Goal: Communication & Community: Answer question/provide support

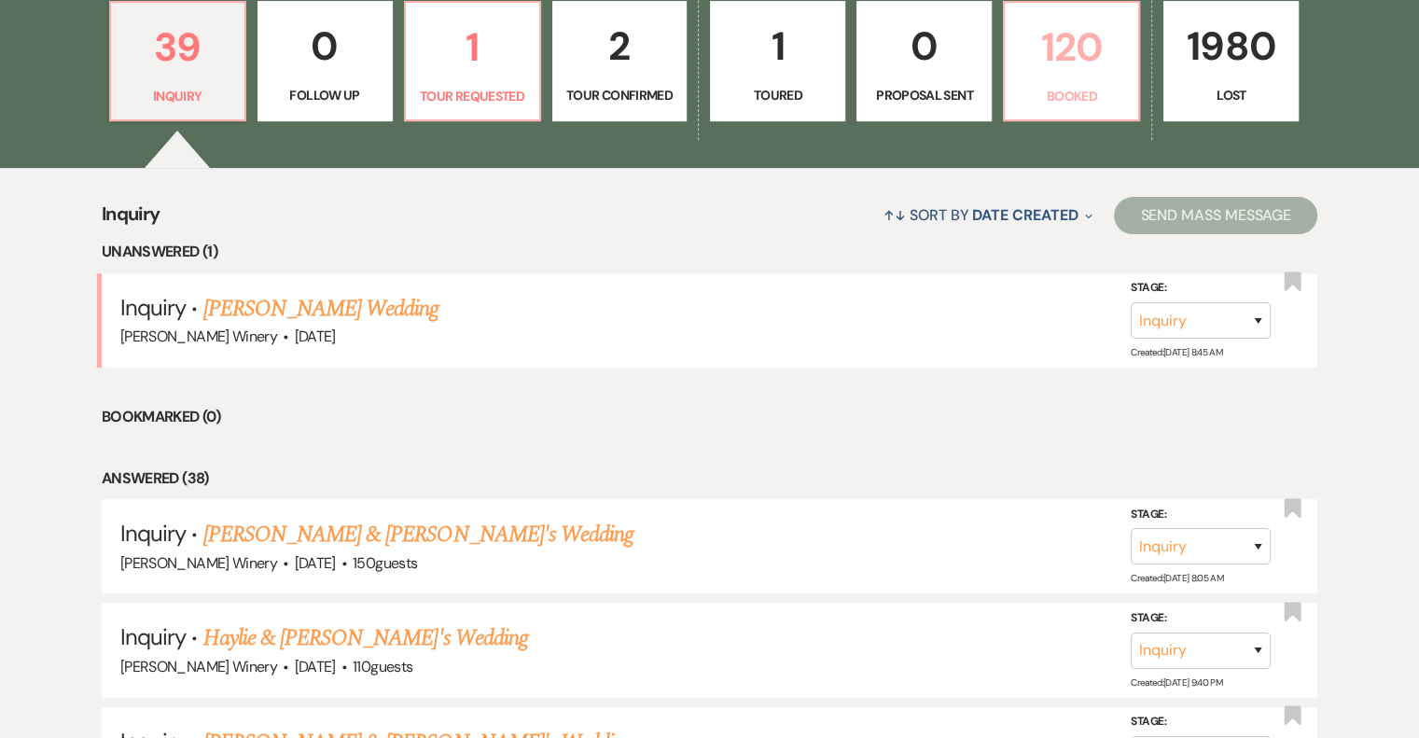
click at [1055, 66] on p "120" at bounding box center [1071, 47] width 111 height 63
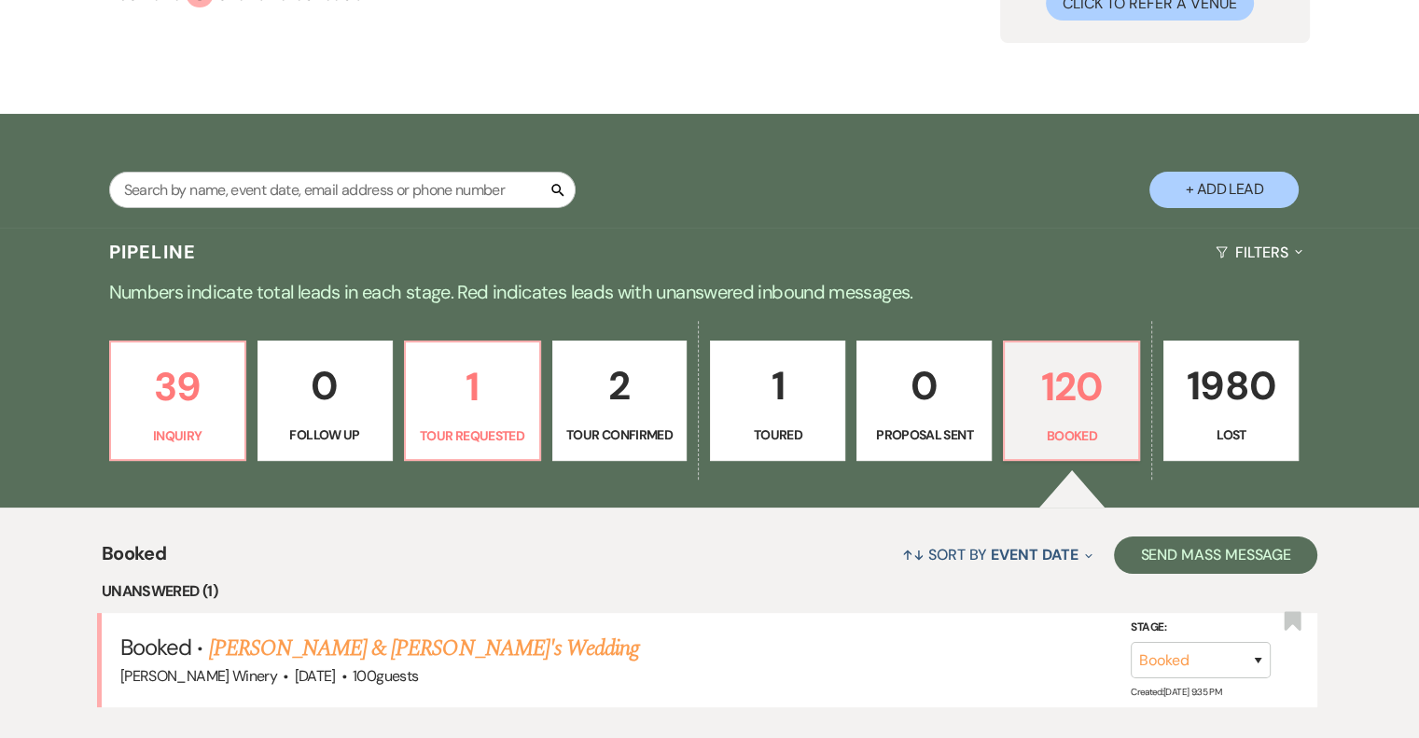
scroll to position [560, 0]
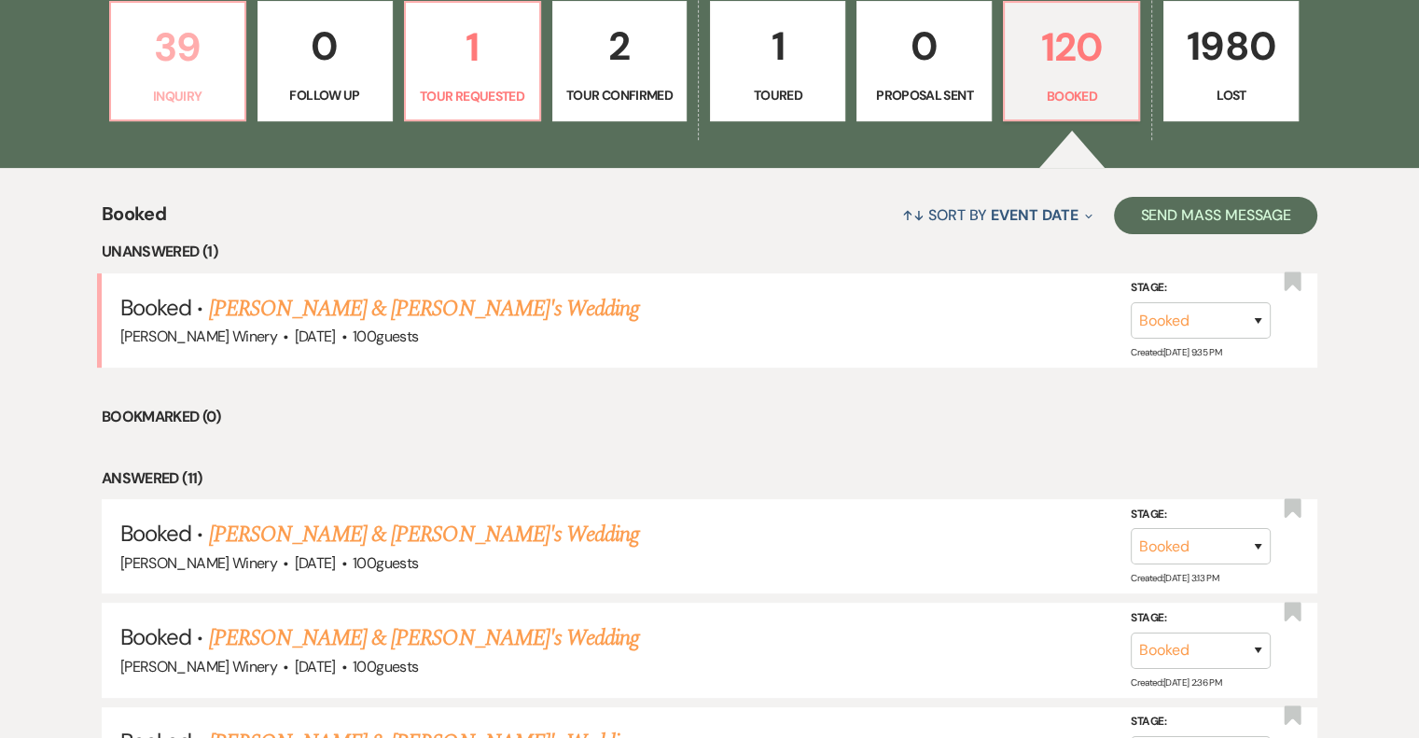
click at [158, 53] on p "39" at bounding box center [177, 47] width 111 height 63
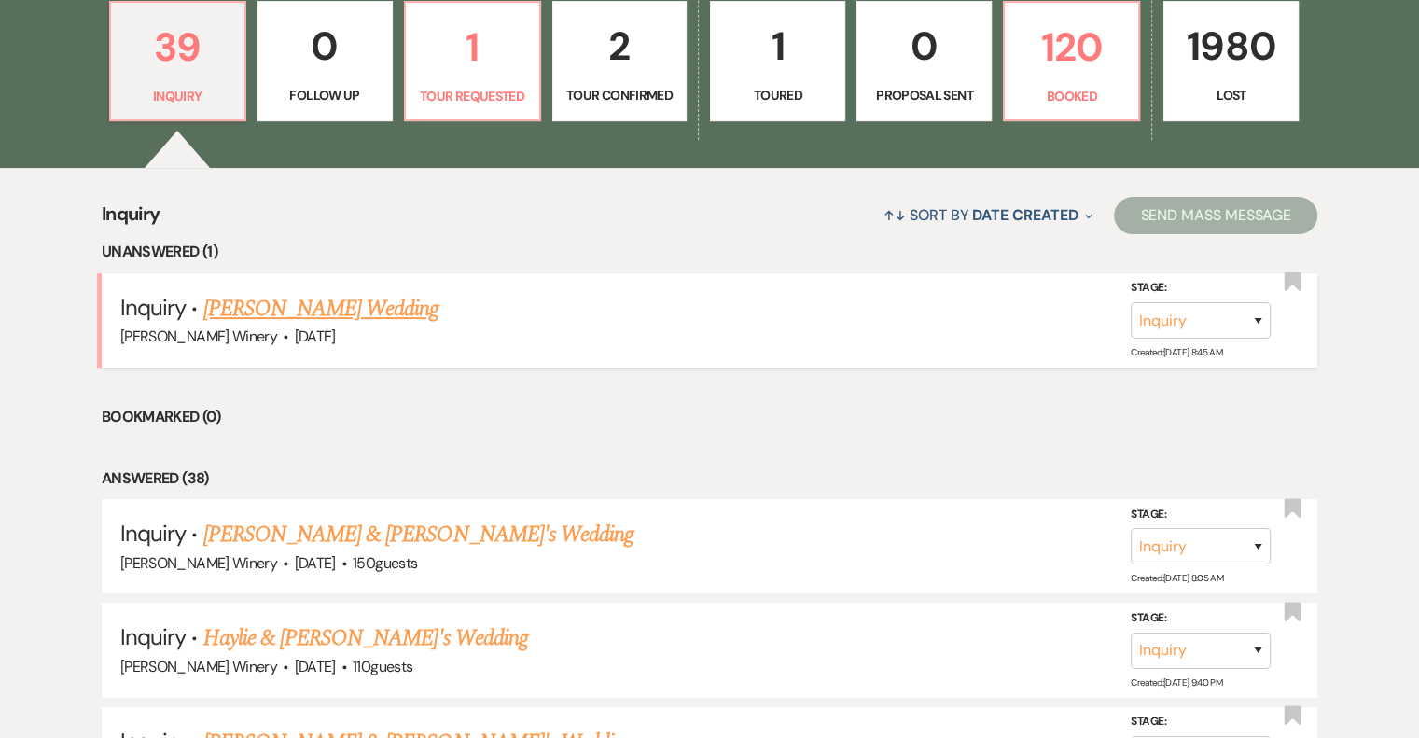
click at [279, 305] on link "[PERSON_NAME] Wedding" at bounding box center [321, 309] width 236 height 34
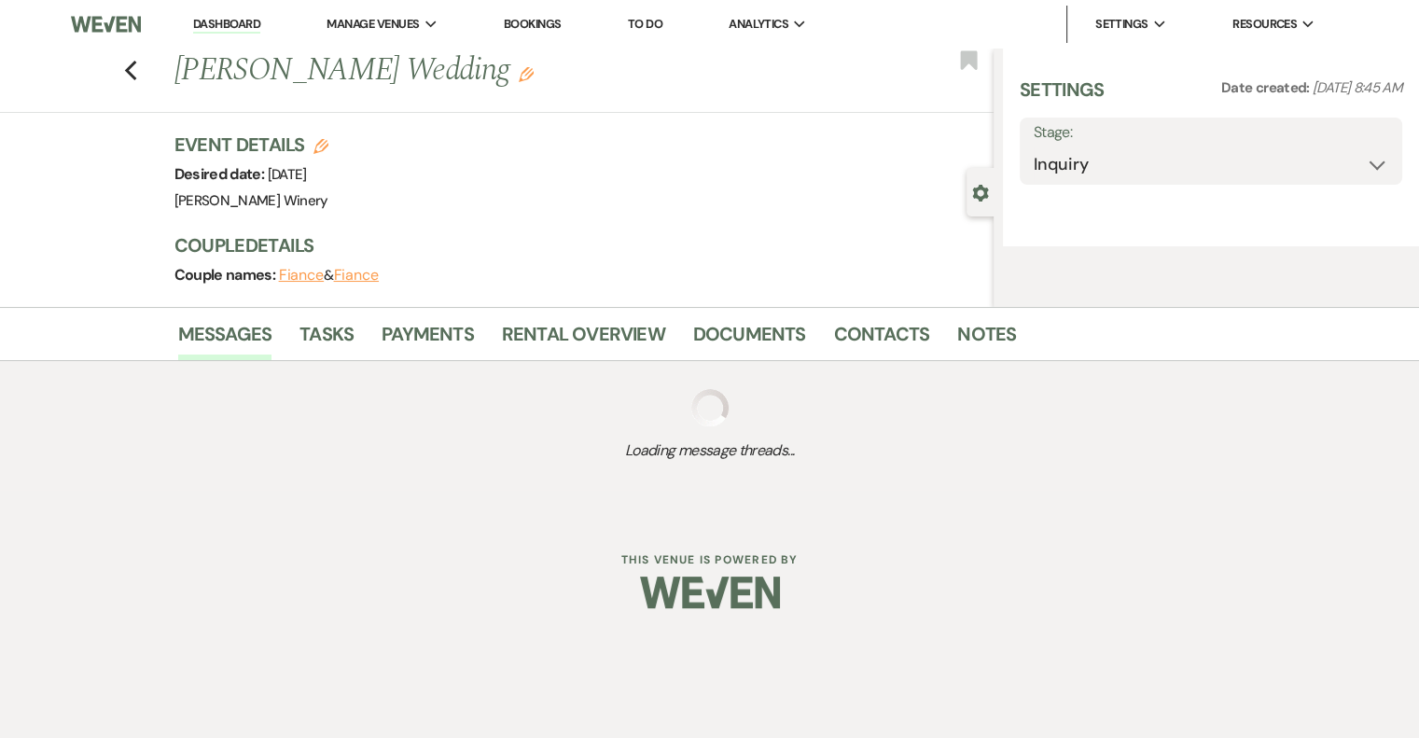
select select "5"
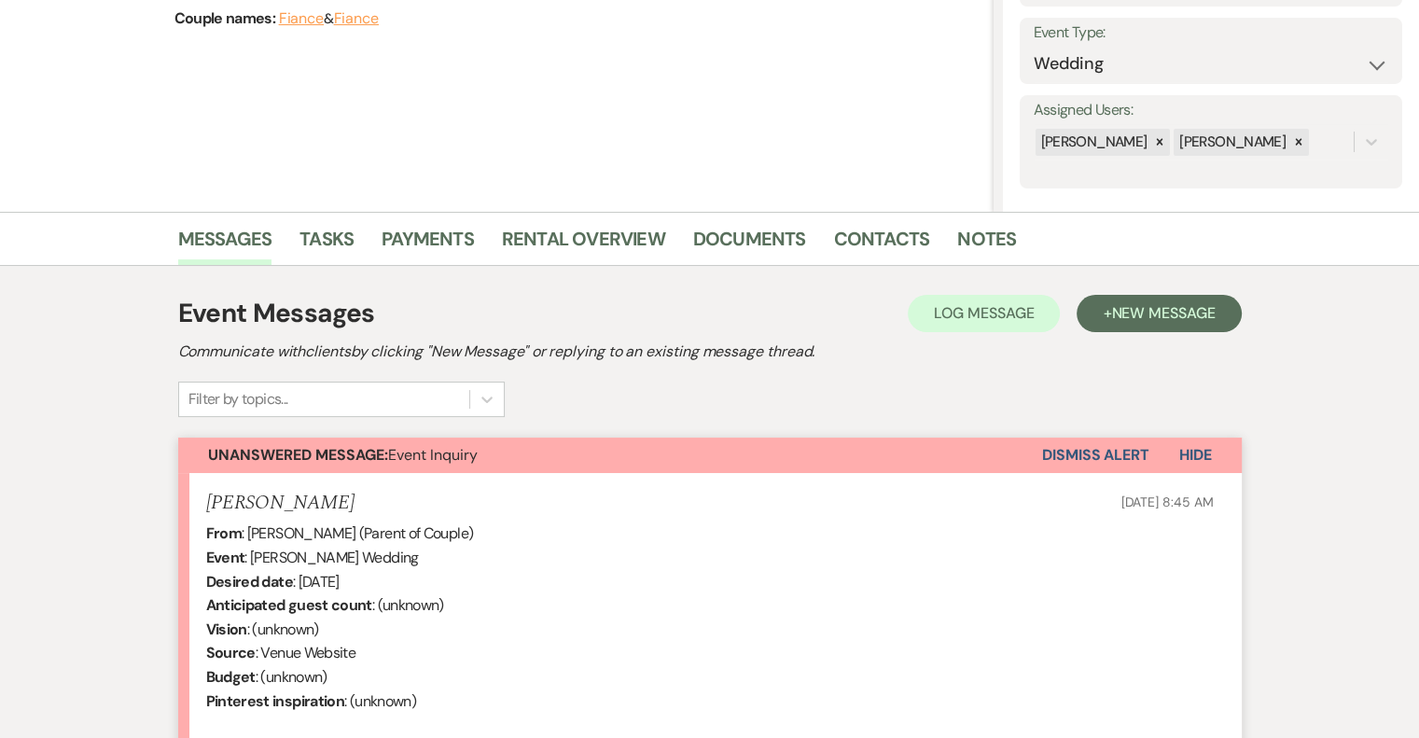
scroll to position [545, 0]
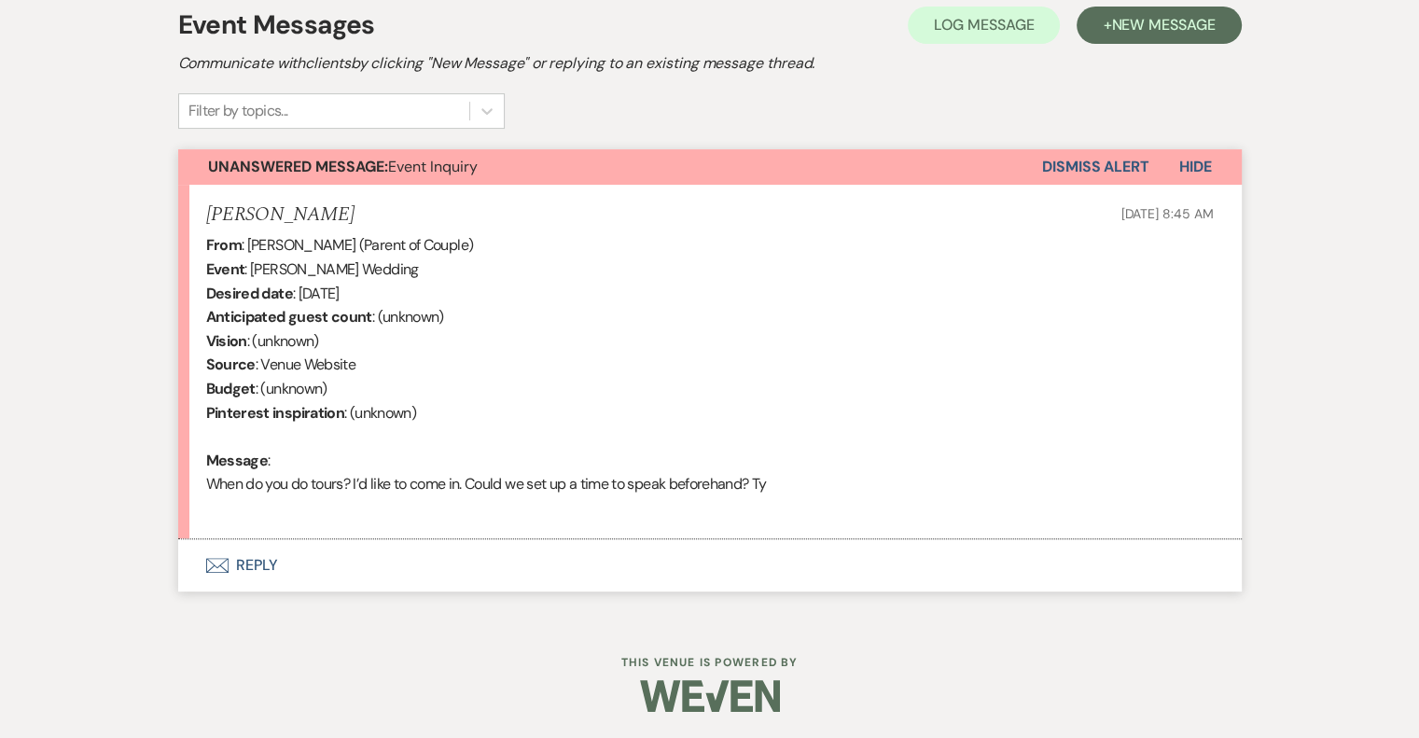
click at [258, 563] on button "Envelope Reply" at bounding box center [710, 565] width 1064 height 52
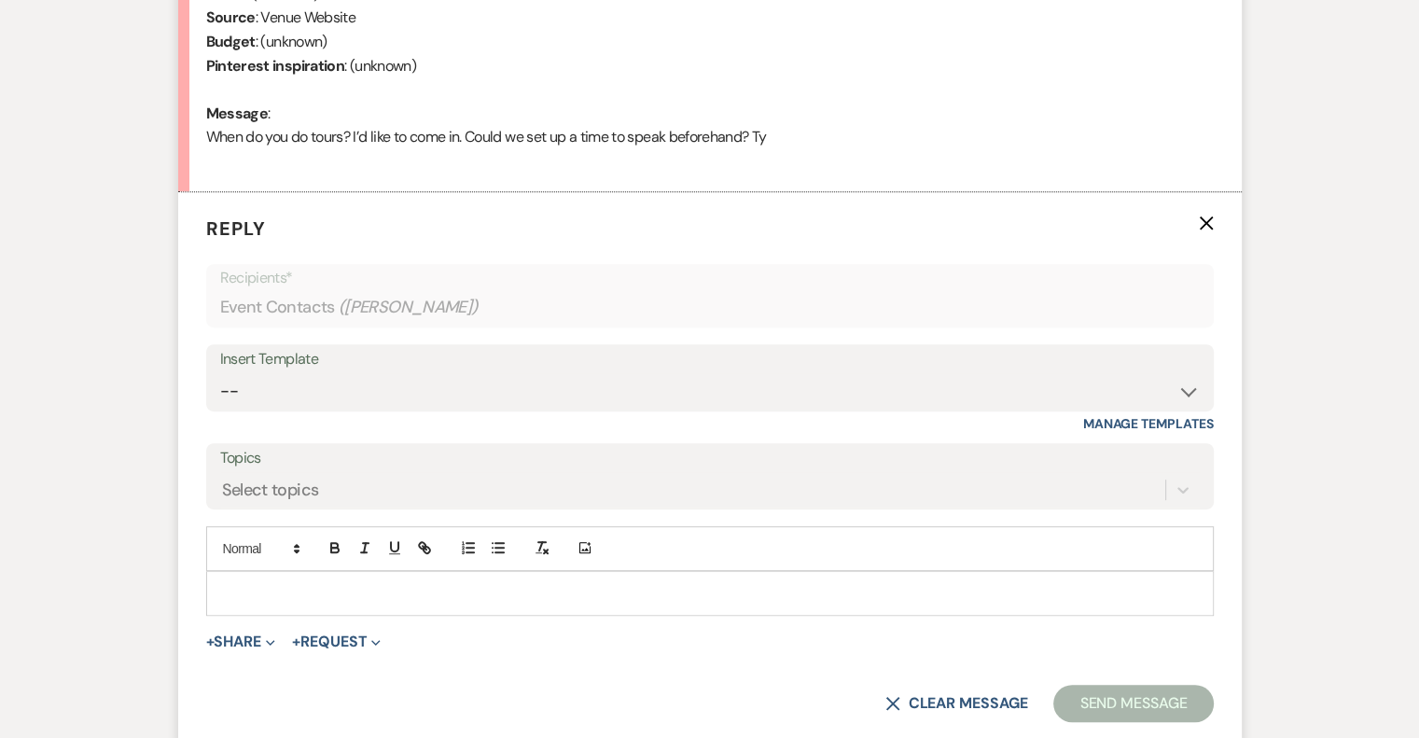
scroll to position [902, 0]
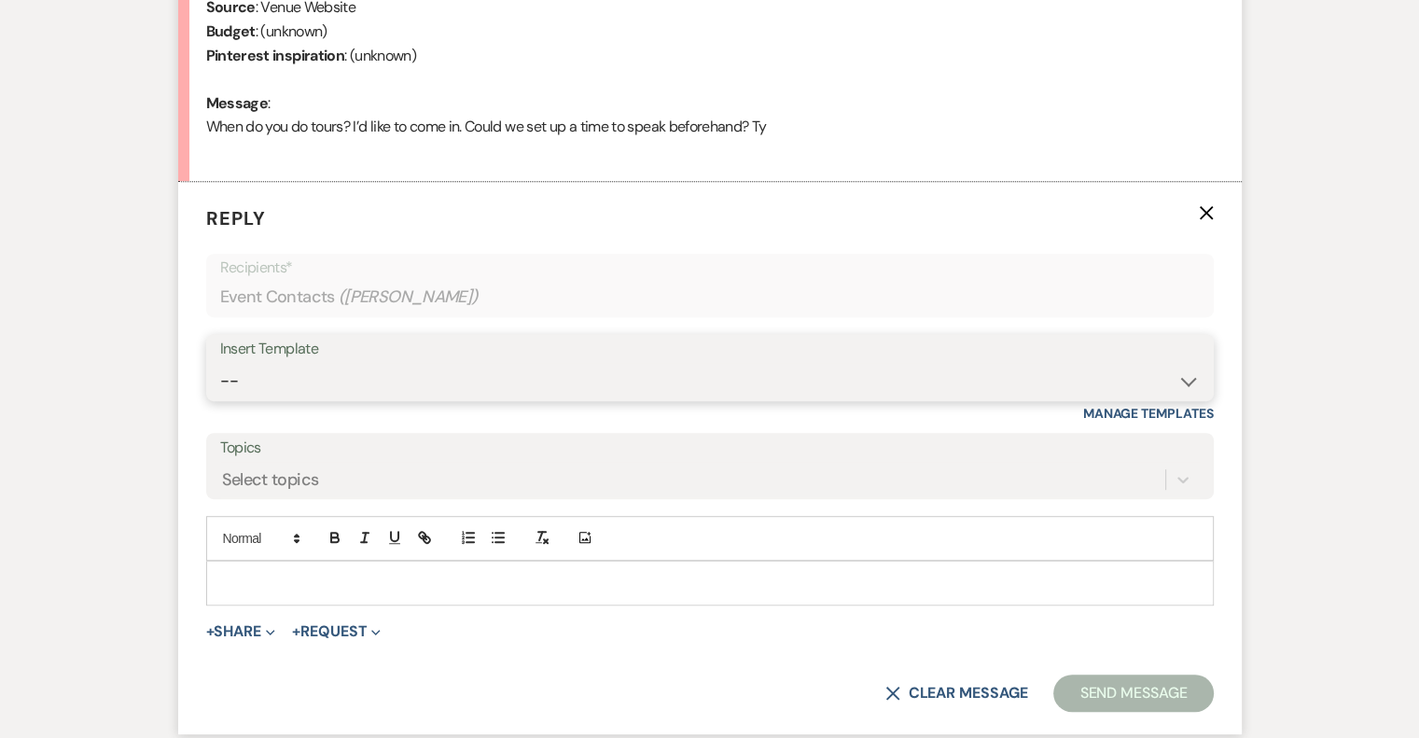
click at [271, 380] on select "-- Weven Planning Portal Introduction (Booked Events) Tour Request Response Fol…" at bounding box center [710, 381] width 980 height 36
select select "403"
click at [220, 363] on select "-- Weven Planning Portal Introduction (Booked Events) Tour Request Response Fol…" at bounding box center [710, 381] width 980 height 36
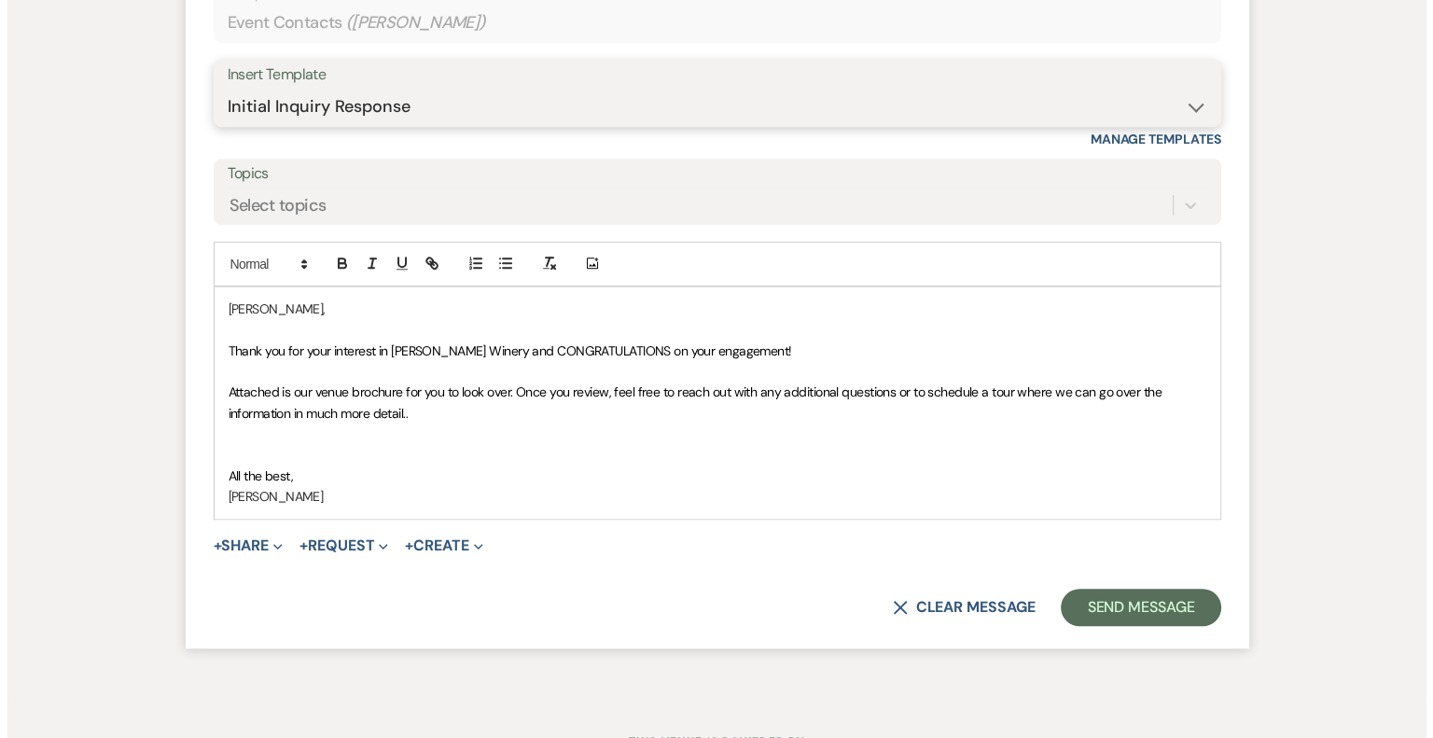
scroll to position [1254, 0]
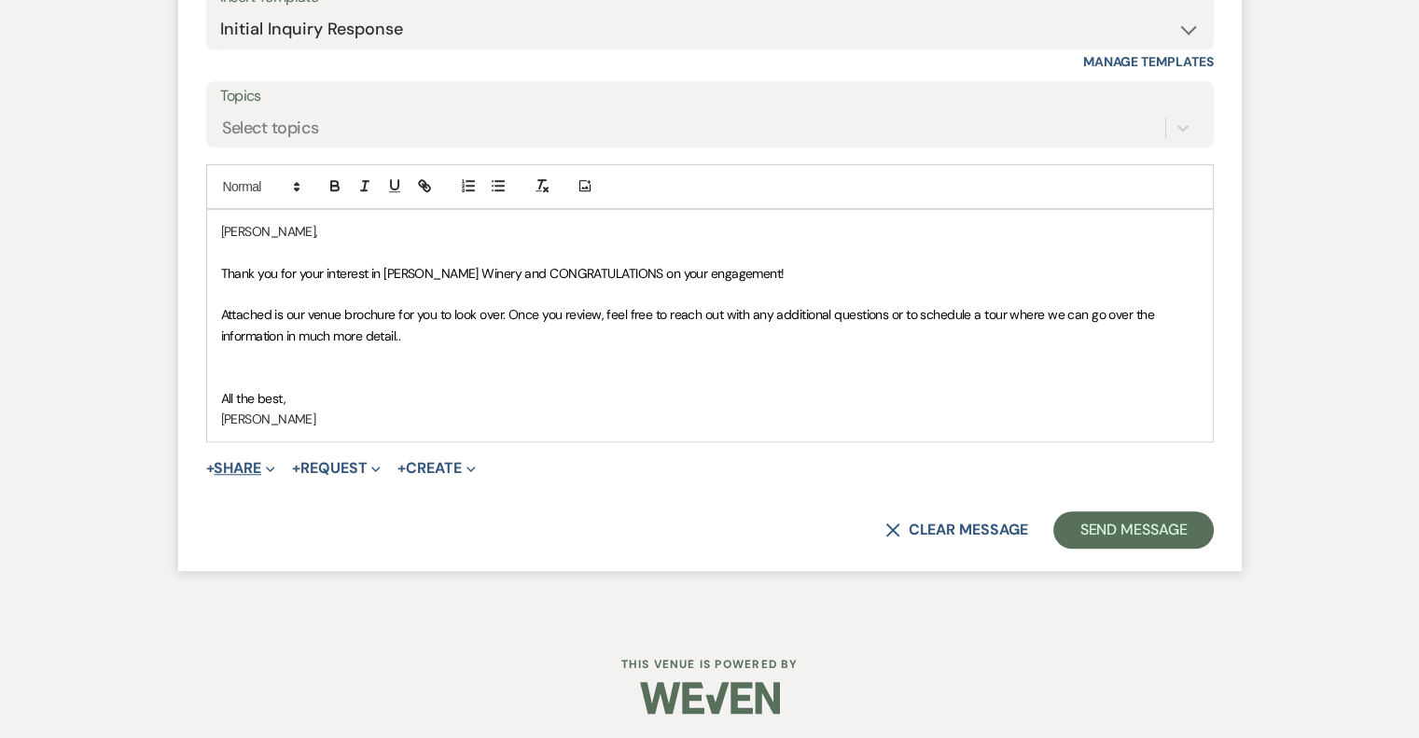
drag, startPoint x: 229, startPoint y: 462, endPoint x: 252, endPoint y: 463, distance: 23.3
click at [230, 462] on button "+ Share Expand" at bounding box center [241, 468] width 70 height 15
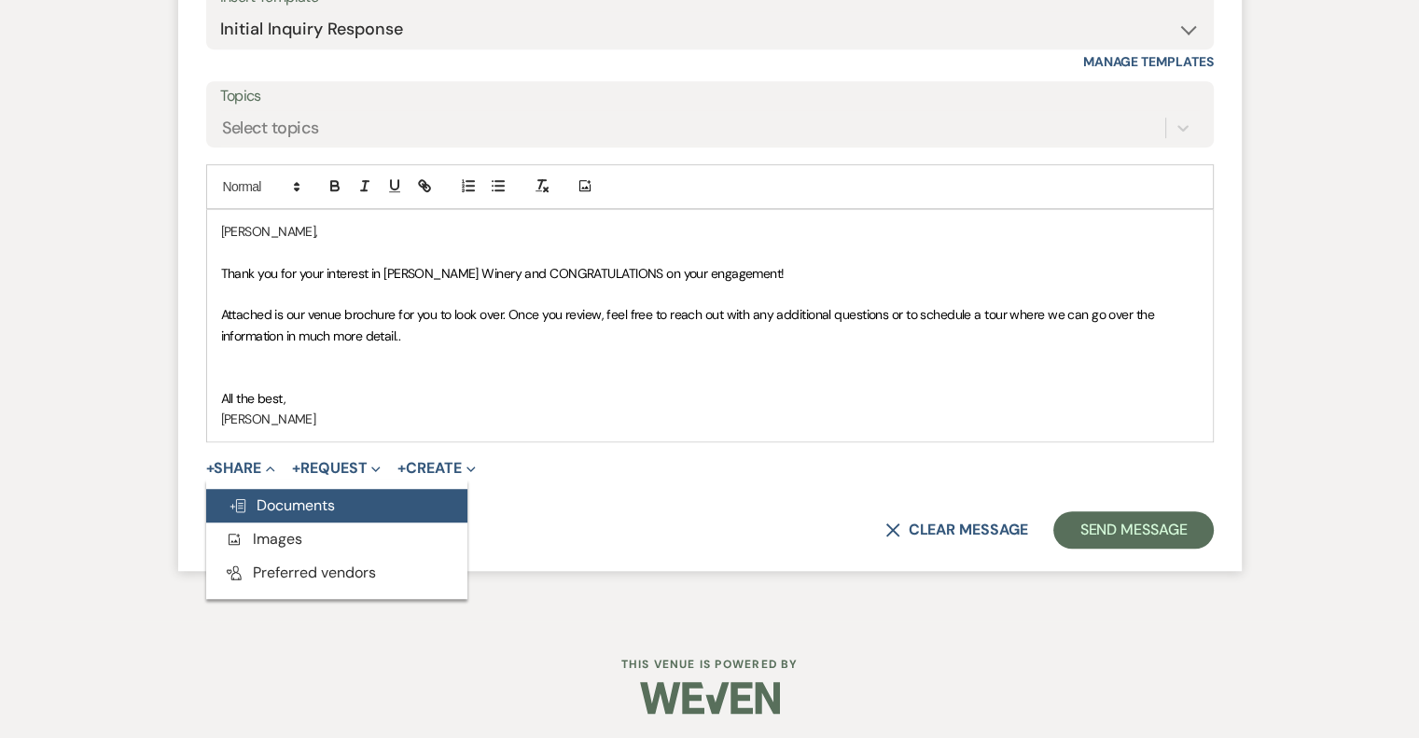
click at [285, 500] on span "Doc Upload Documents" at bounding box center [282, 505] width 106 height 20
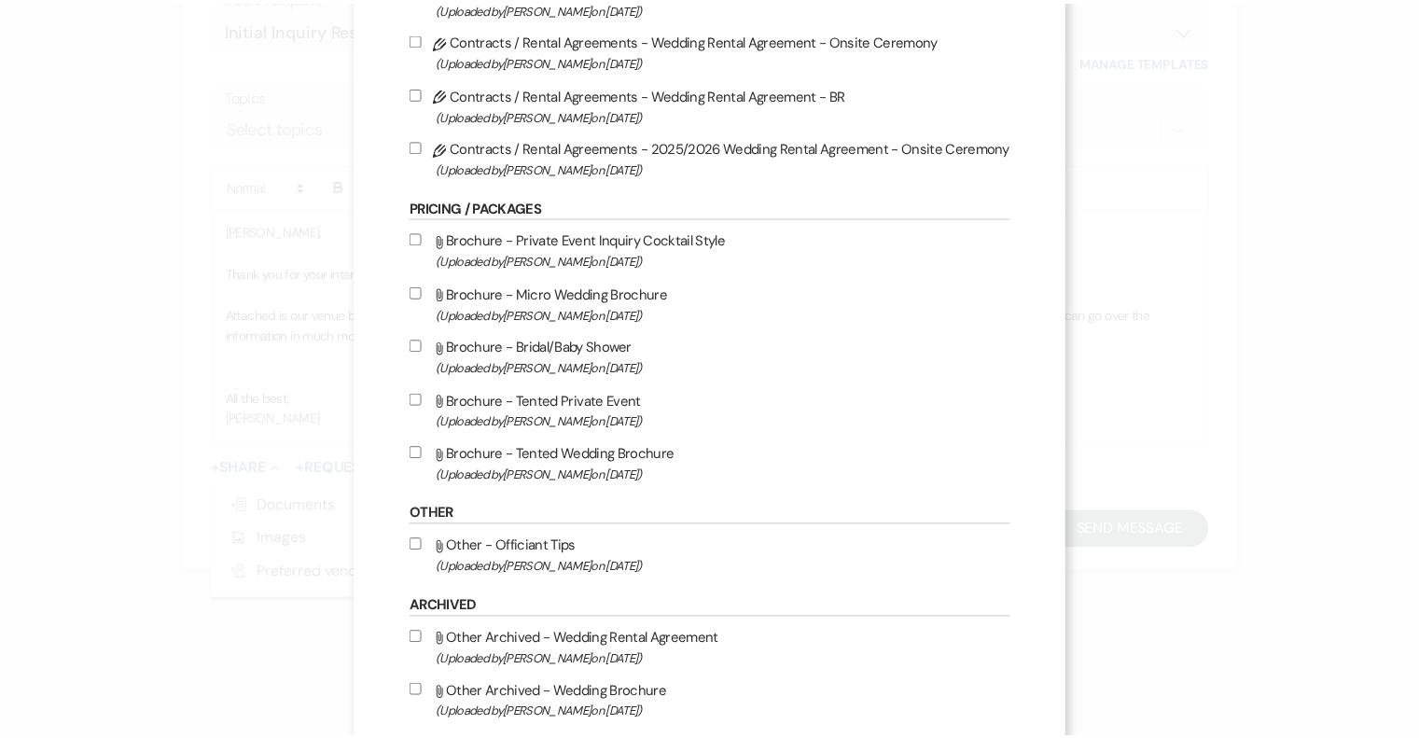
scroll to position [307, 0]
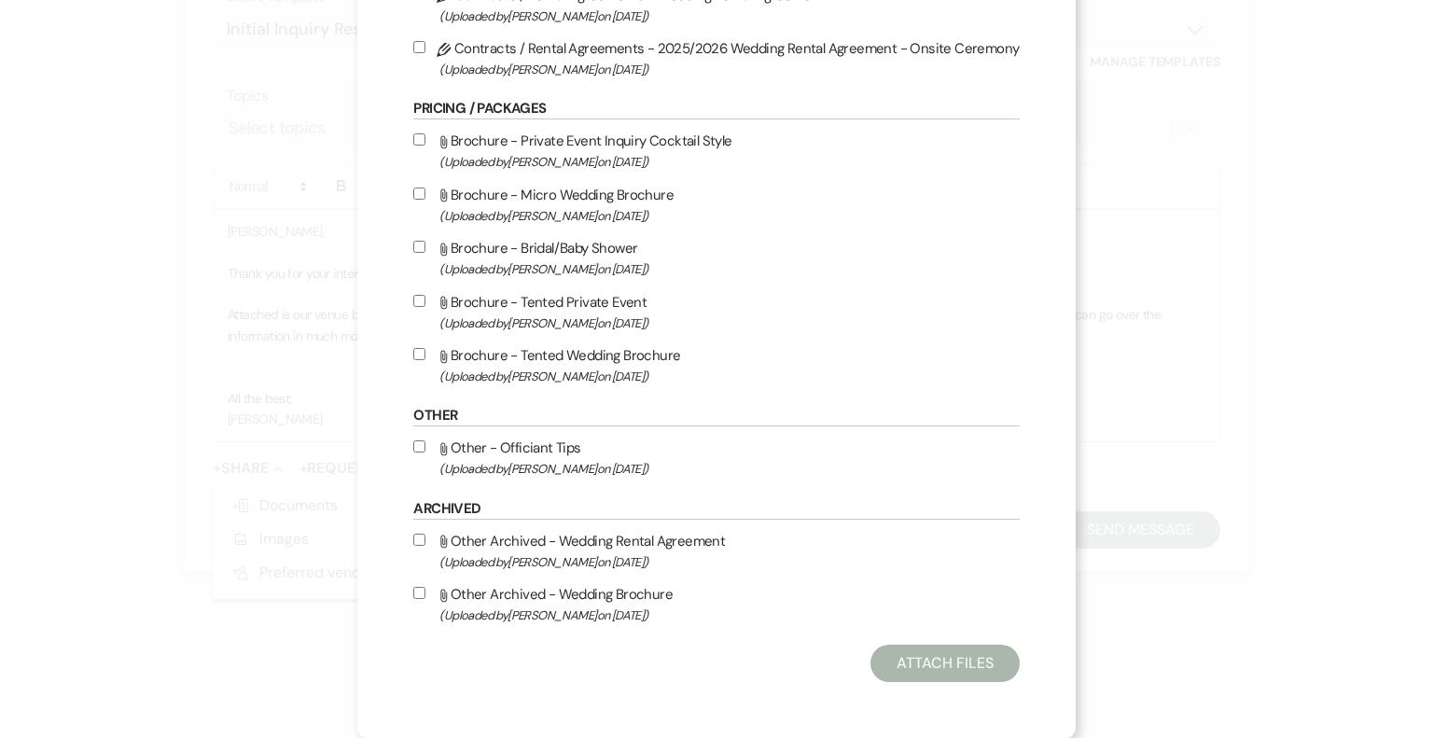
click at [549, 362] on label "Attach File Brochure - Tented Wedding Brochure (Uploaded by Susan Solecki on Ju…" at bounding box center [716, 365] width 606 height 44
click at [425, 360] on input "Attach File Brochure - Tented Wedding Brochure (Uploaded by Susan Solecki on Ju…" at bounding box center [419, 354] width 12 height 12
checkbox input "true"
click at [948, 663] on button "Attach Files" at bounding box center [944, 663] width 148 height 37
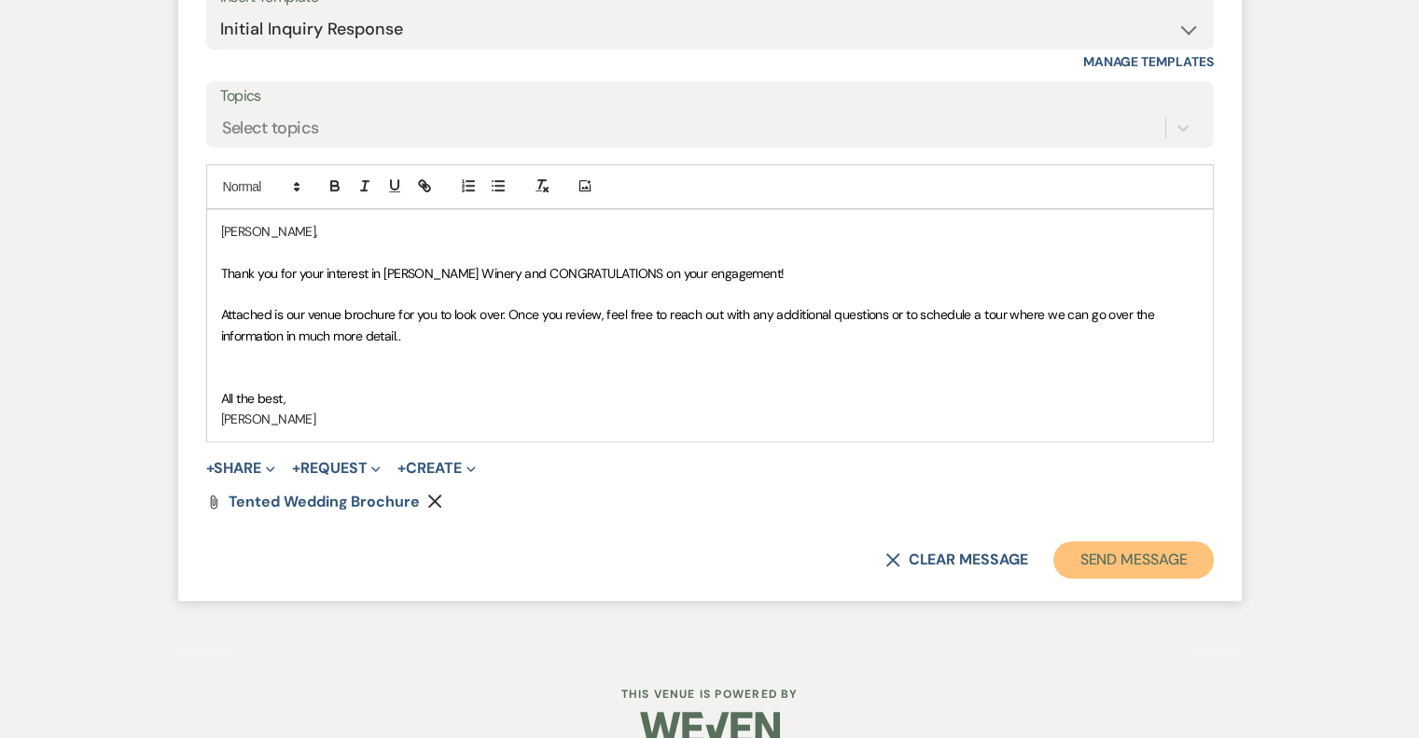
click at [1129, 556] on button "Send Message" at bounding box center [1133, 559] width 160 height 37
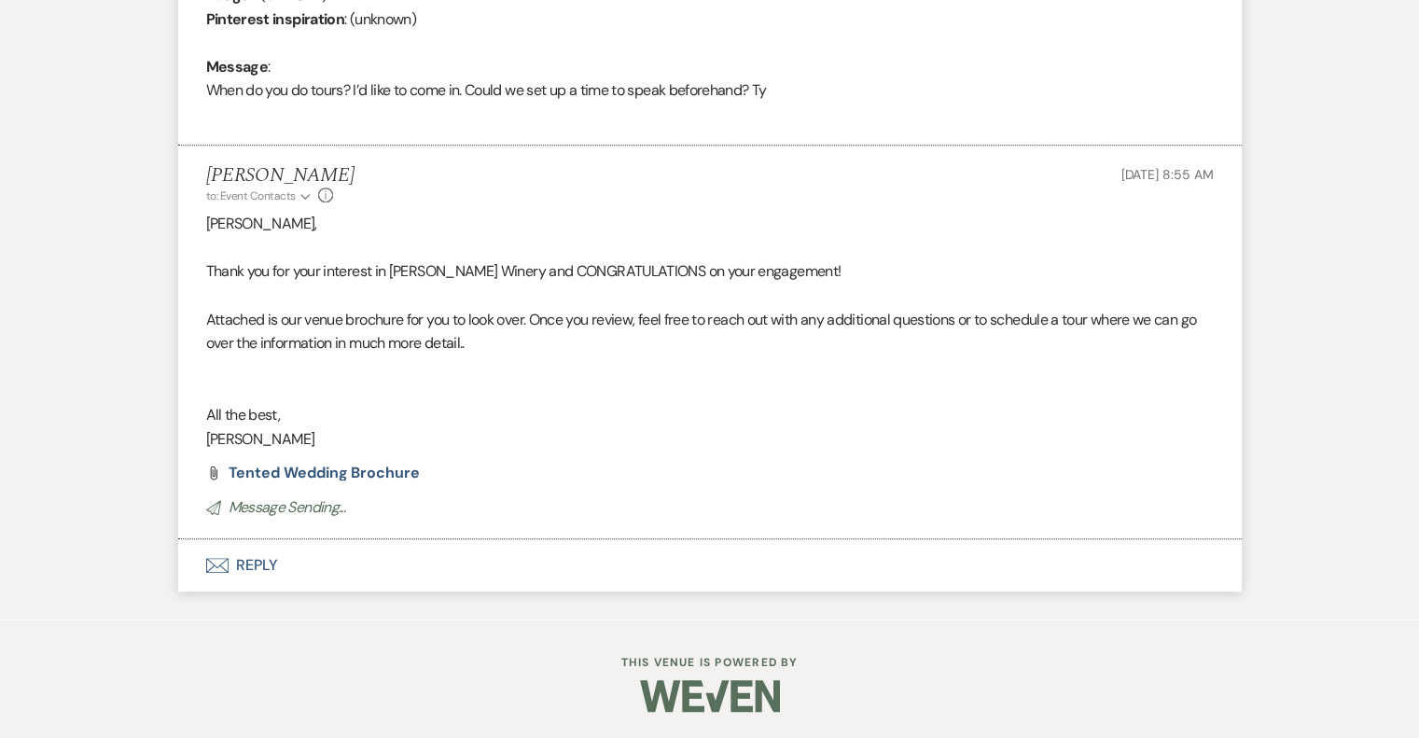
scroll to position [0, 0]
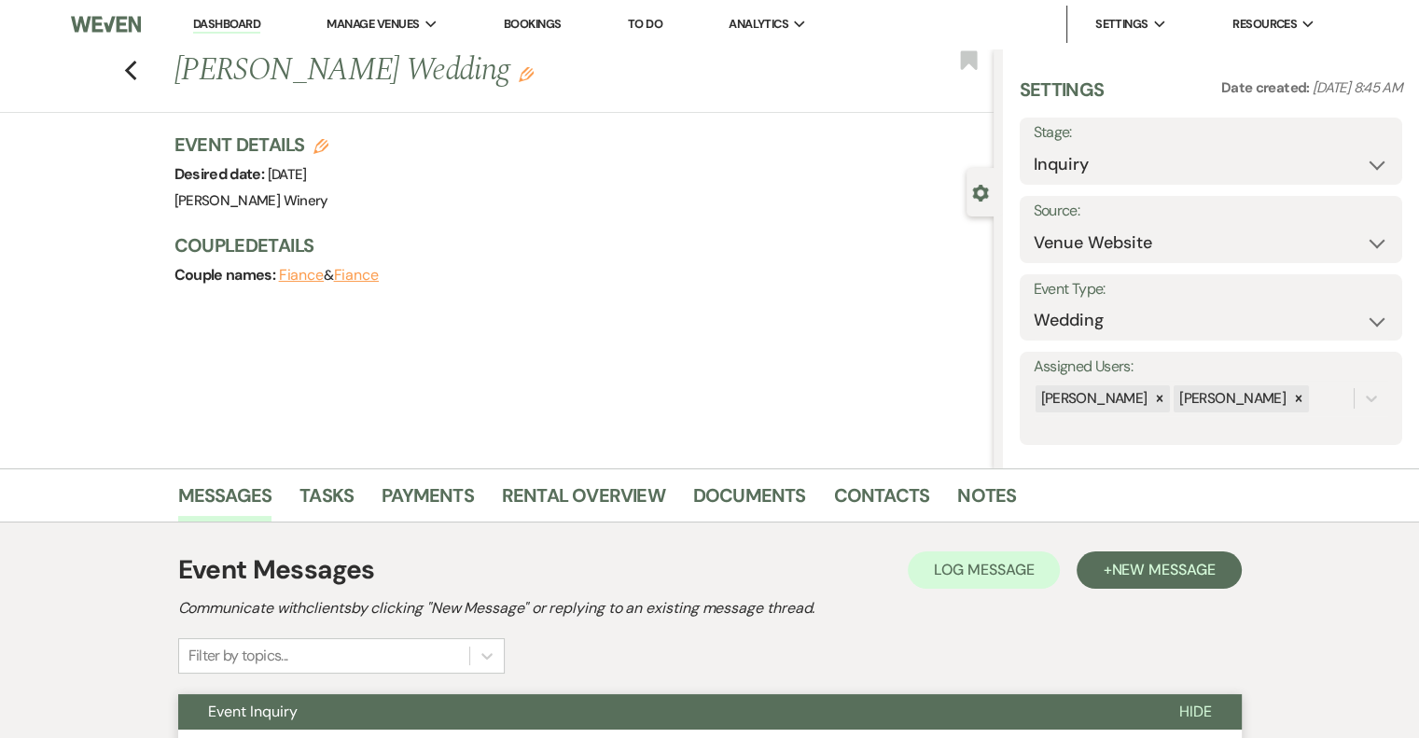
click at [236, 22] on link "Dashboard" at bounding box center [226, 25] width 67 height 18
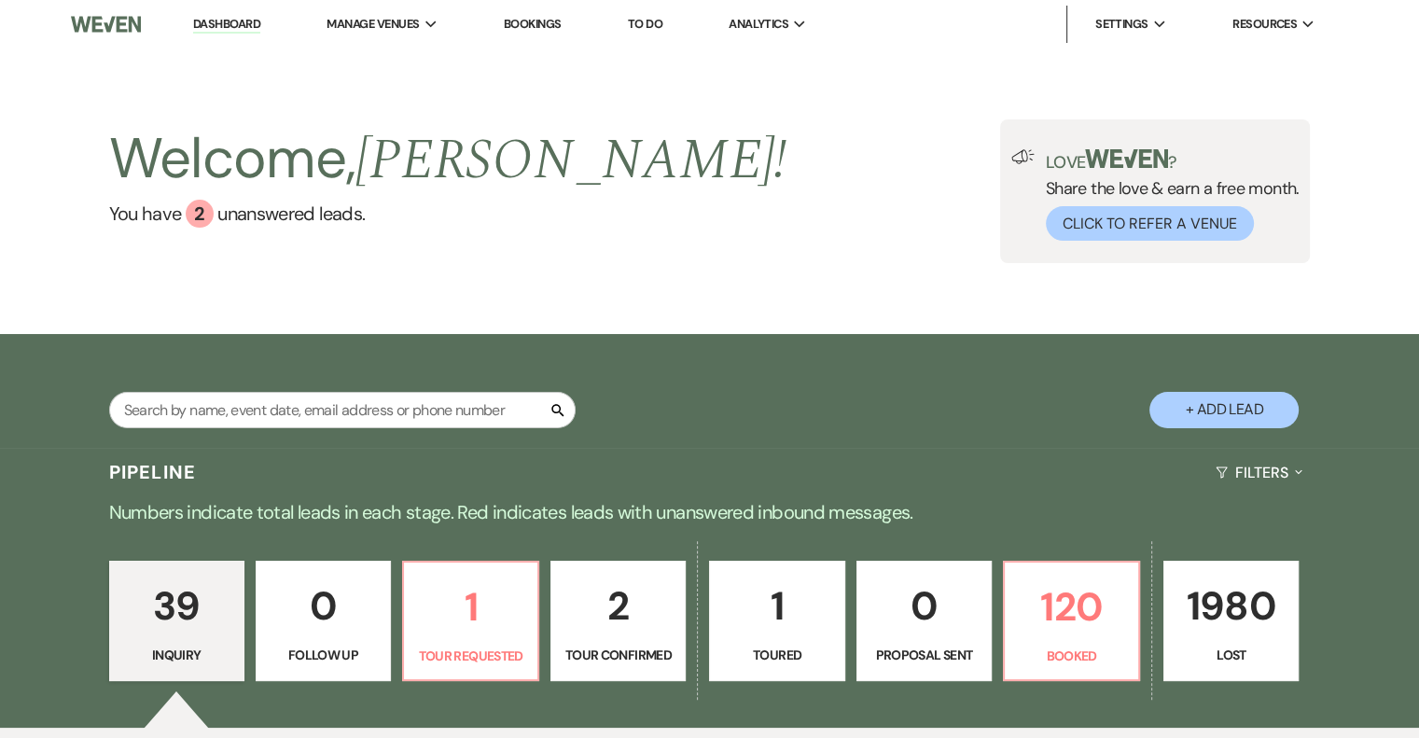
click at [223, 23] on link "Dashboard" at bounding box center [226, 25] width 67 height 18
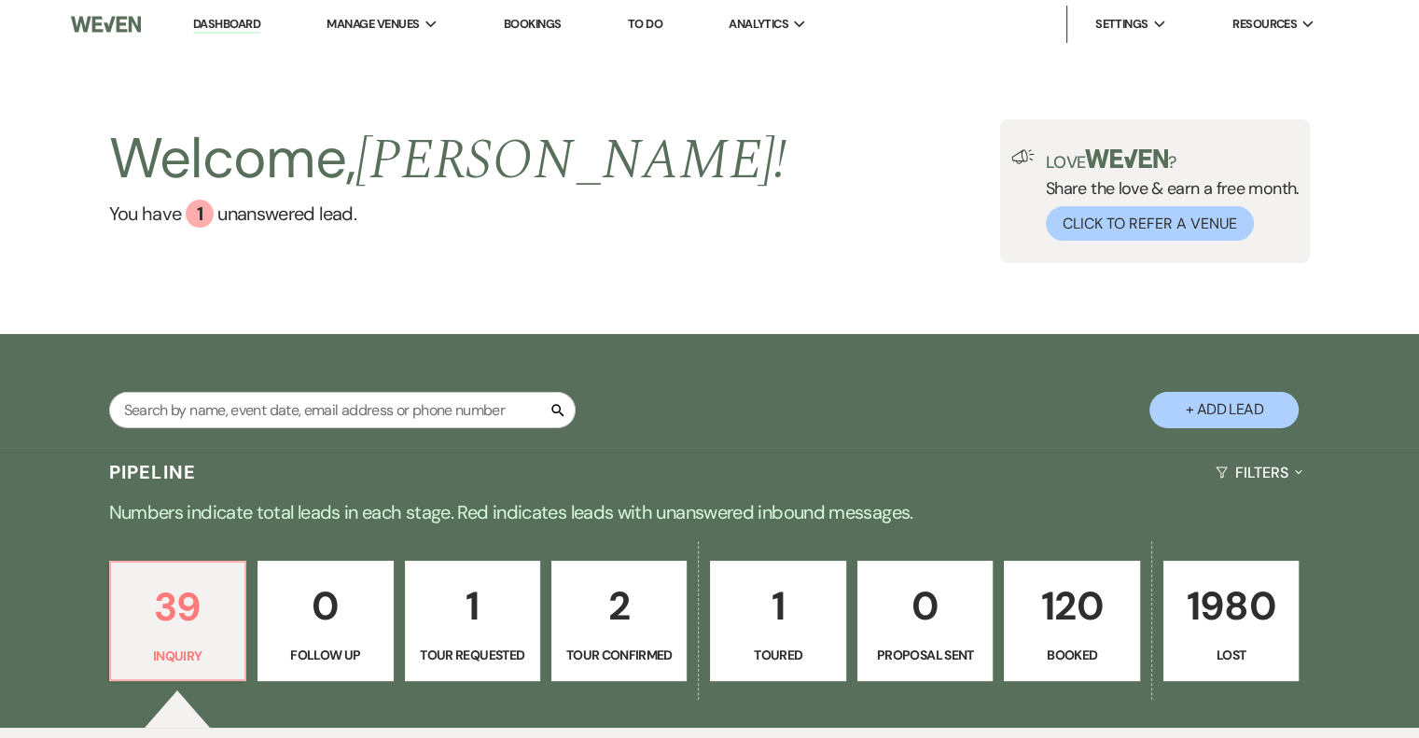
click at [717, 103] on div "Welcome, [PERSON_NAME] ! You have 1 unanswered lead . Love ? Share the love & e…" at bounding box center [709, 191] width 1419 height 285
click at [1049, 622] on p "120" at bounding box center [1071, 606] width 111 height 63
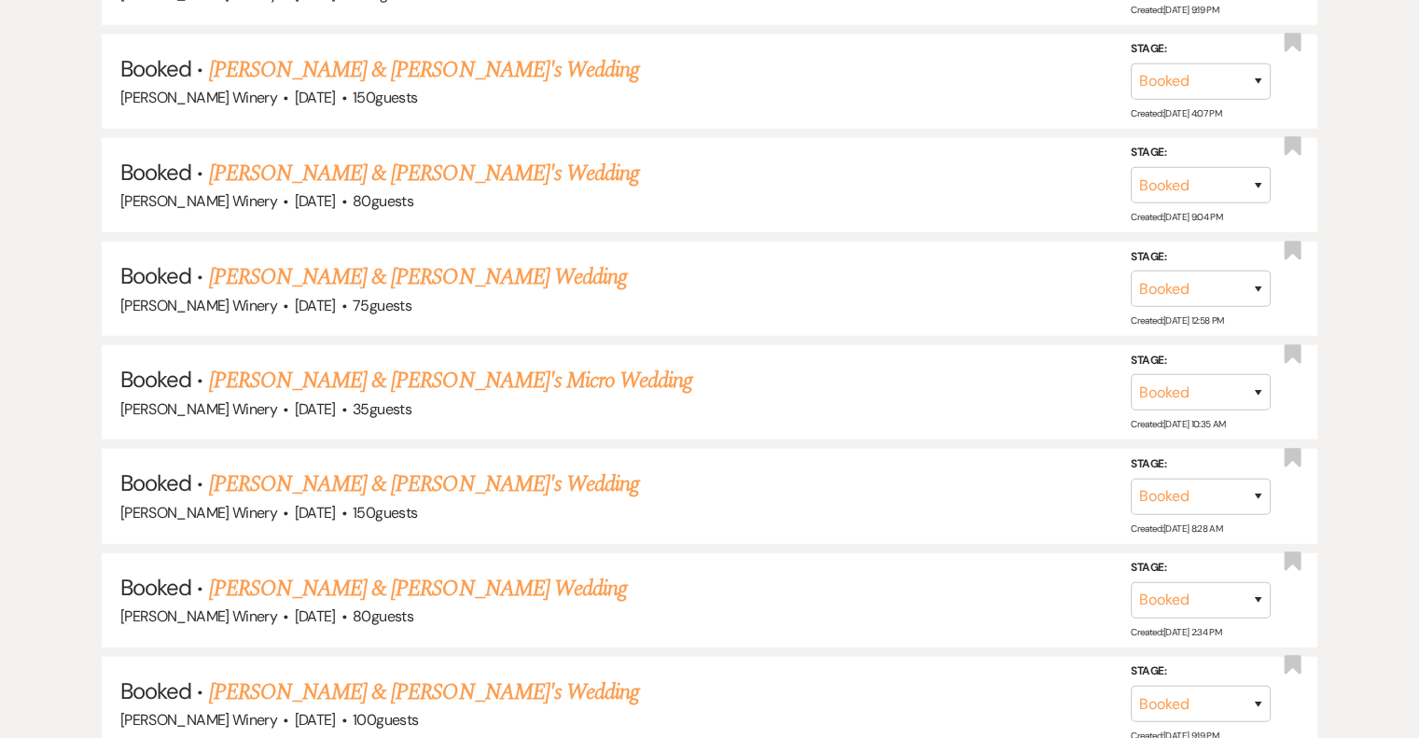
scroll to position [5917, 0]
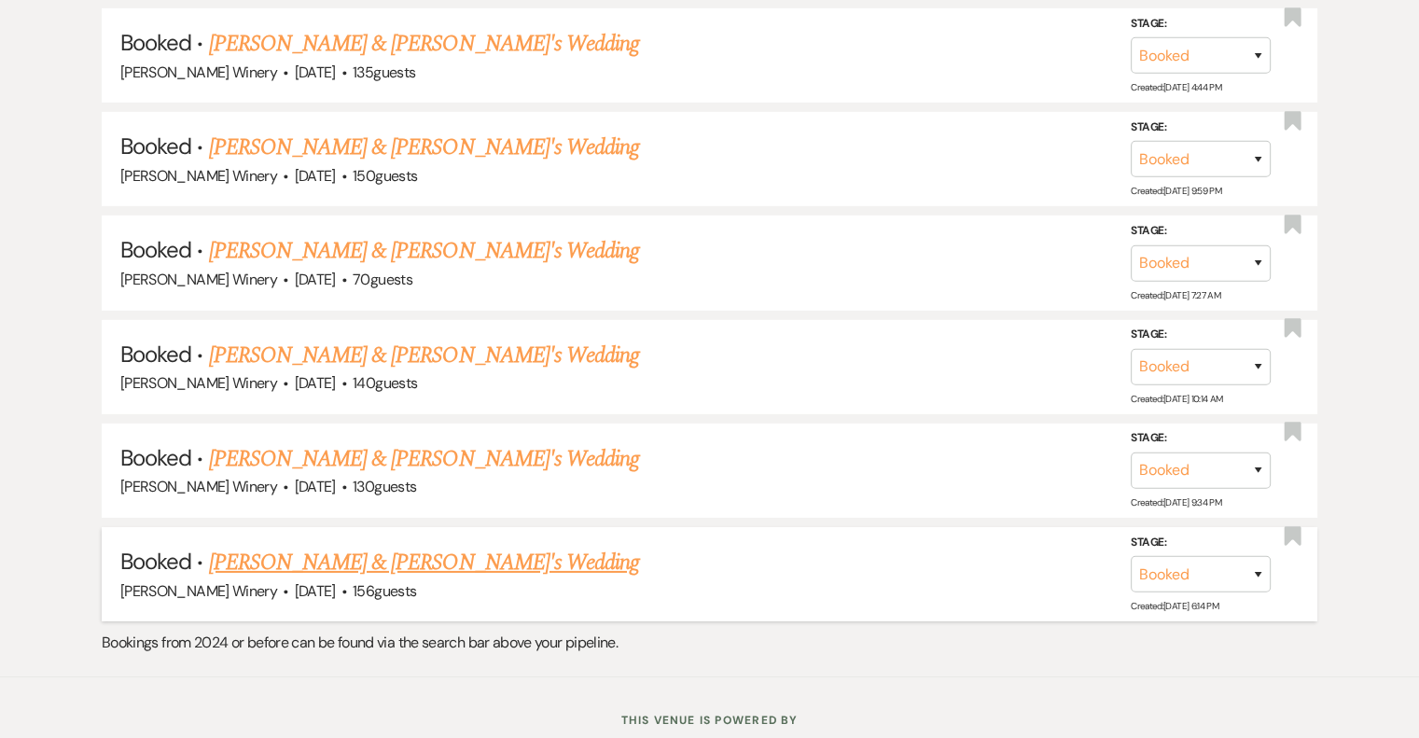
click at [375, 546] on link "[PERSON_NAME] & [PERSON_NAME]'s Wedding" at bounding box center [424, 563] width 431 height 34
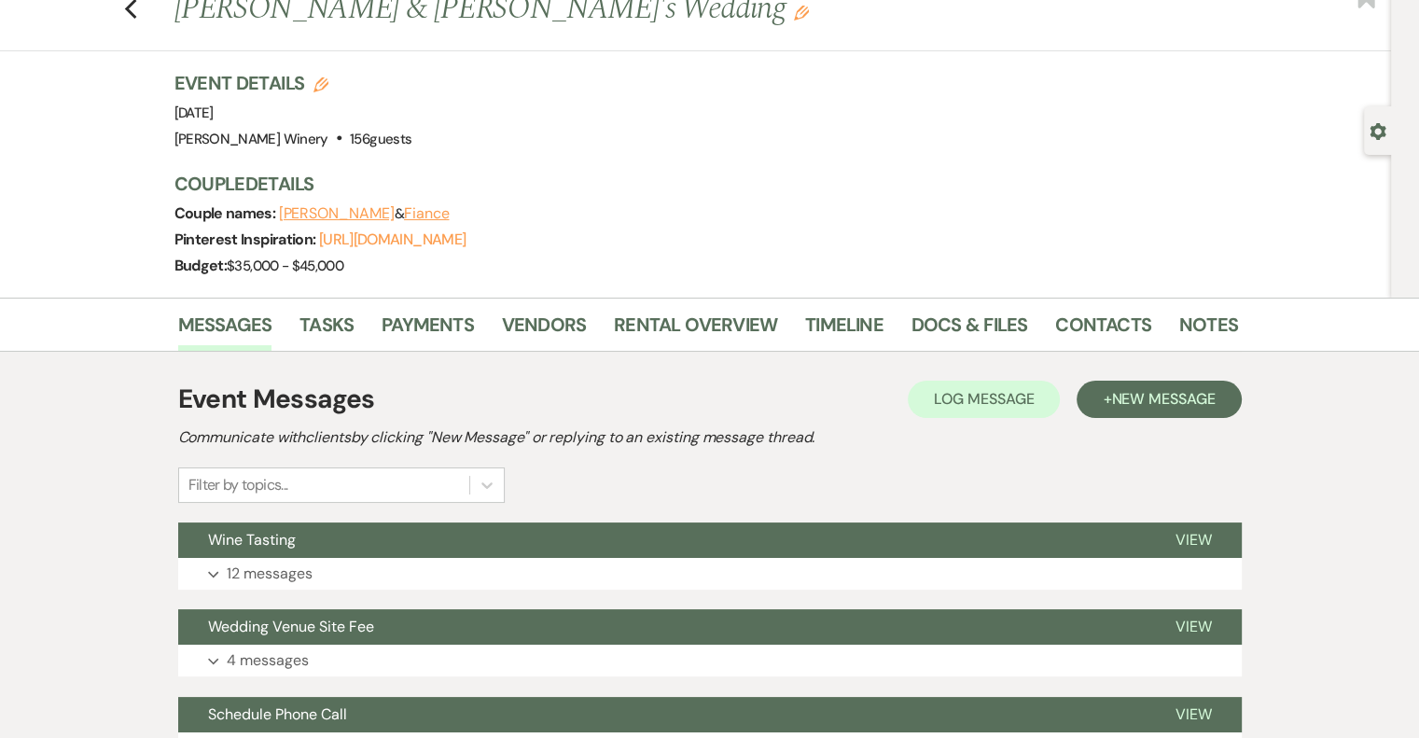
scroll to position [93, 0]
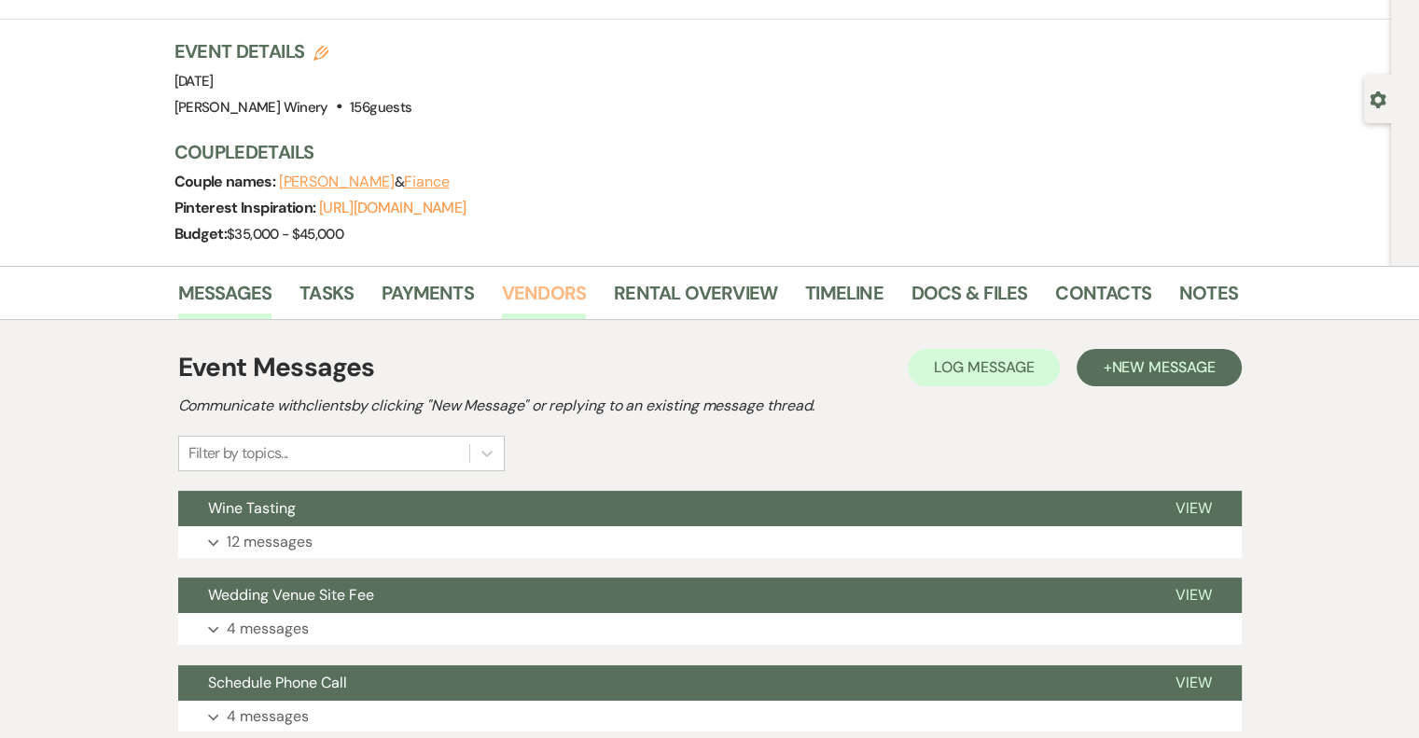
click at [530, 291] on link "Vendors" at bounding box center [544, 298] width 84 height 41
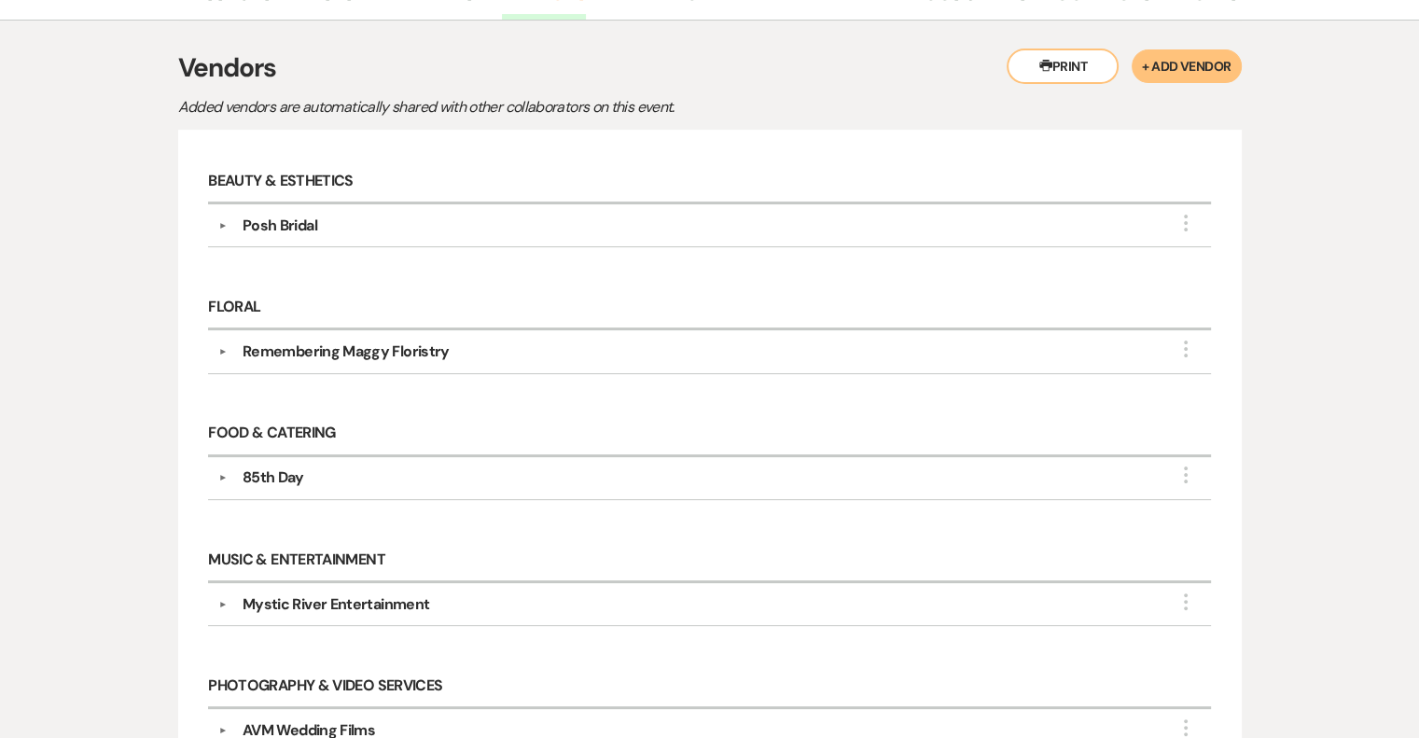
scroll to position [355, 0]
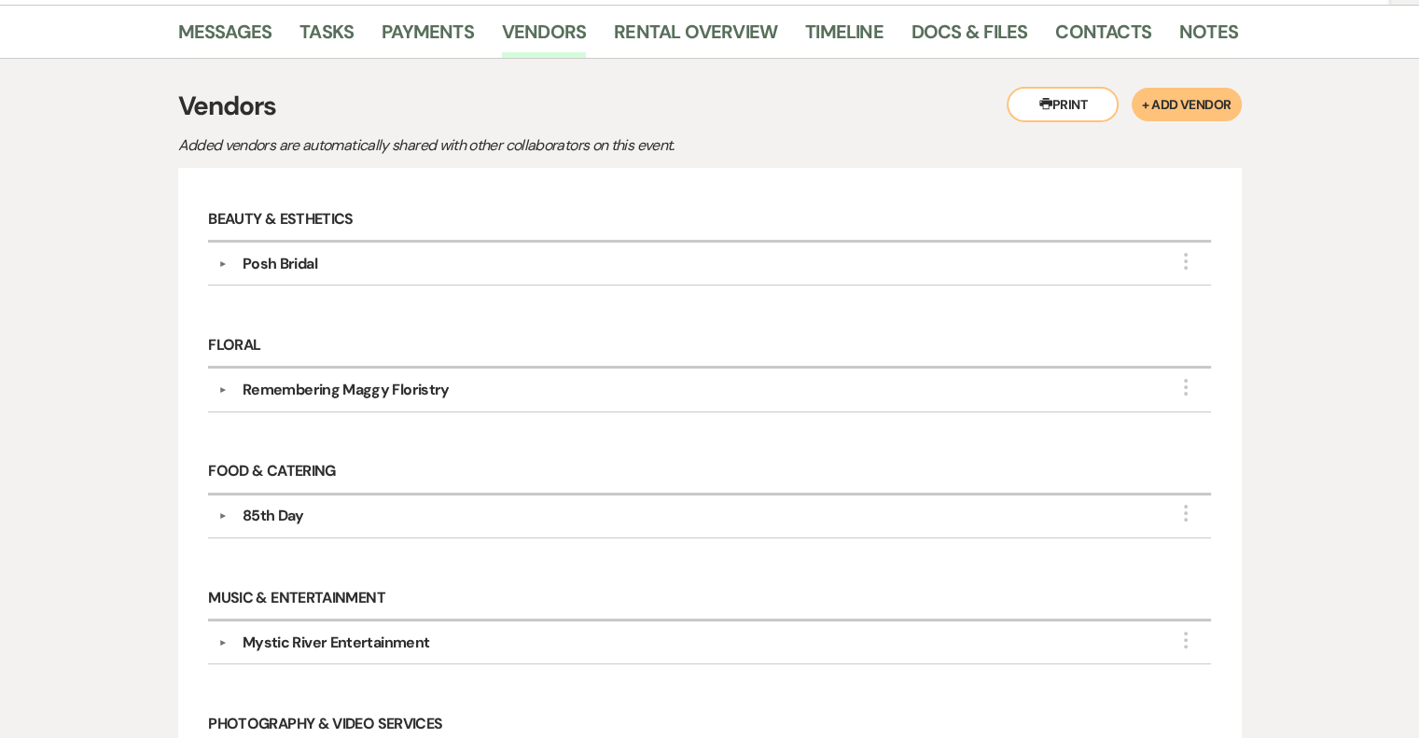
click at [414, 386] on div "Remembering Maggy Floristry" at bounding box center [346, 390] width 207 height 22
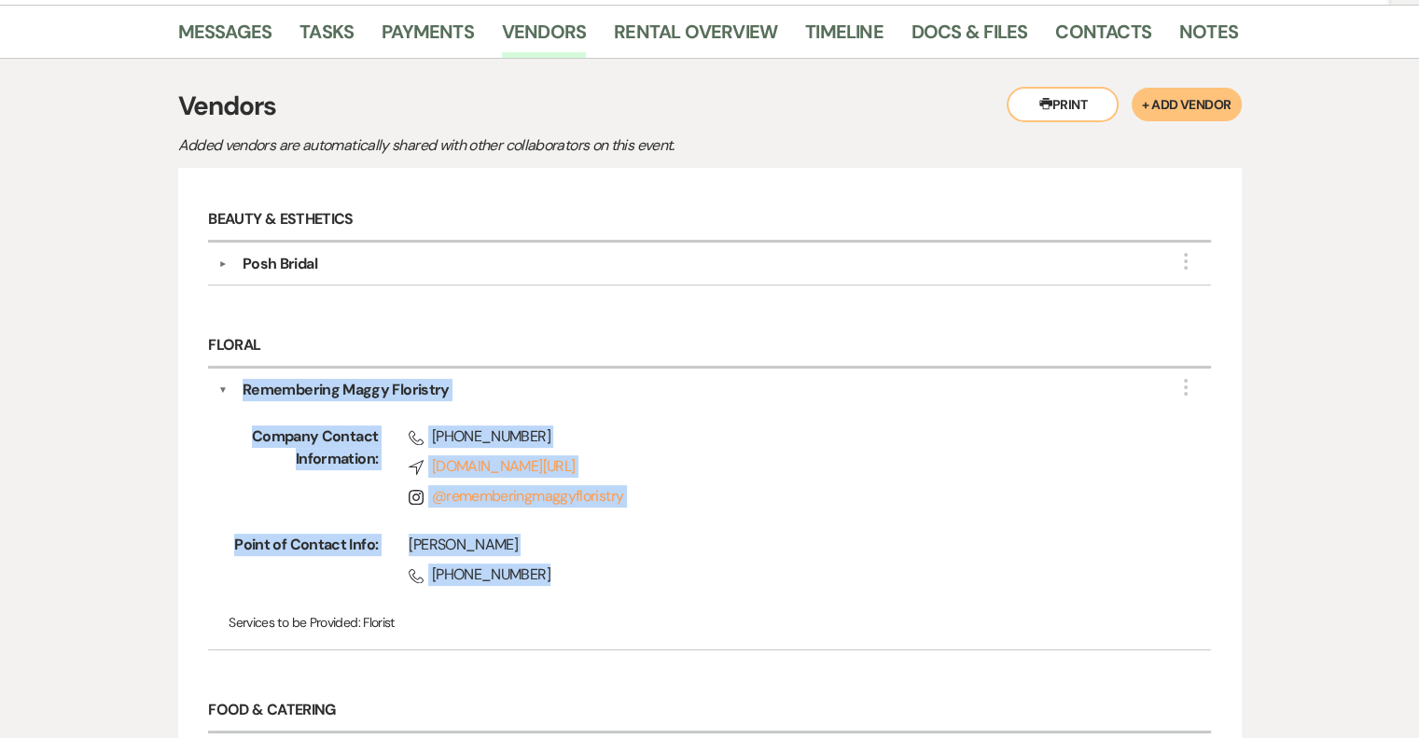
drag, startPoint x: 242, startPoint y: 380, endPoint x: 574, endPoint y: 578, distance: 387.1
click at [574, 578] on div "▼ Remembering Maggy Floristry More Company Contact Information: Phone [PHONE_NU…" at bounding box center [709, 510] width 1002 height 282
copy div "Remembering Maggy Floristry More Company Contact Information: Phone [PHONE_NUMB…"
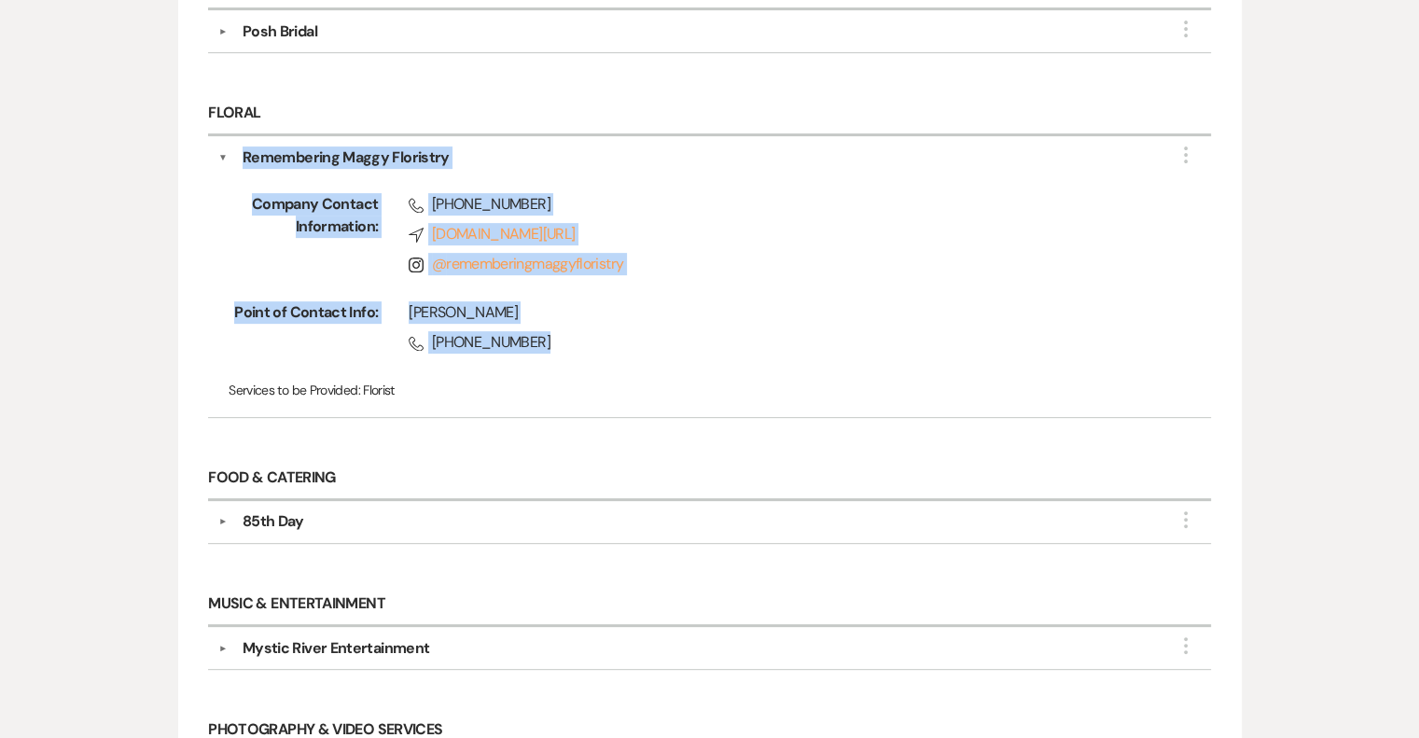
scroll to position [541, 0]
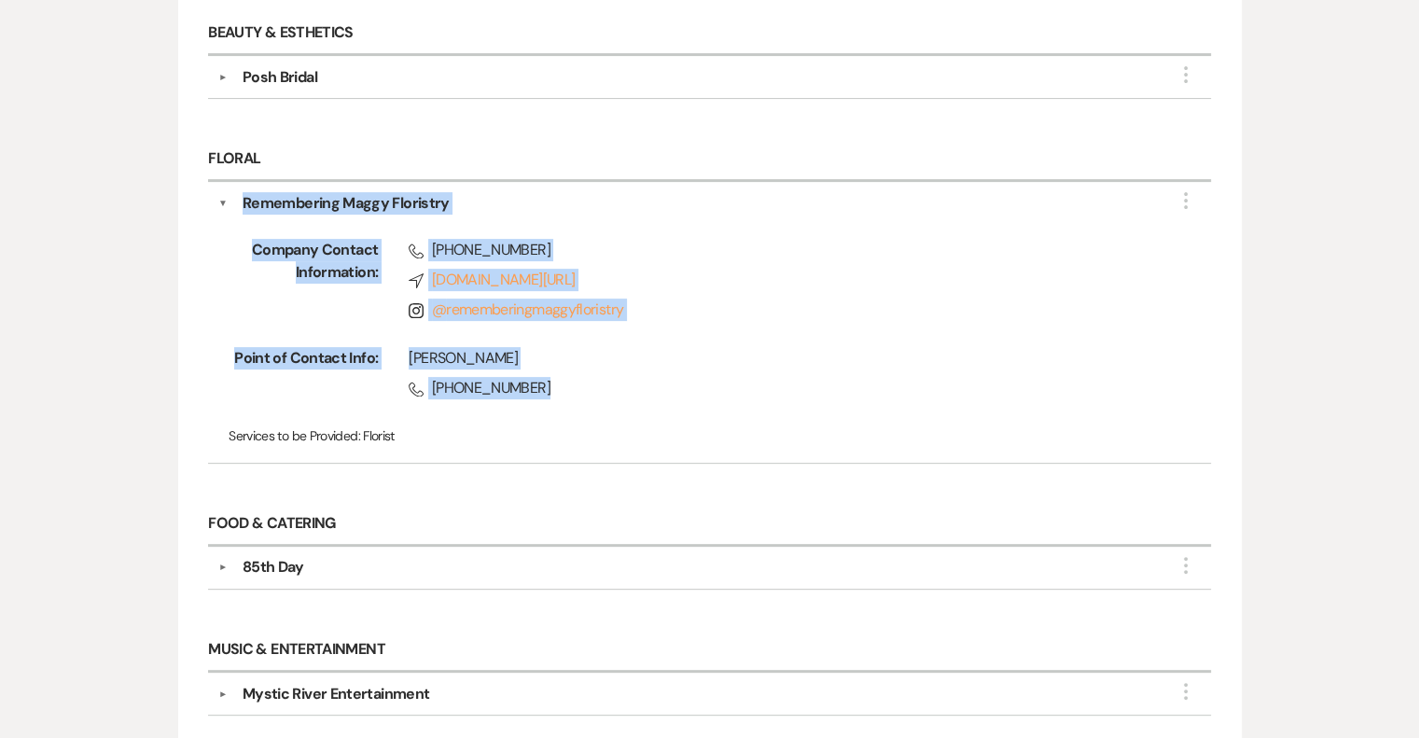
click at [724, 295] on div "Phone [PHONE_NUMBER] Compass [DOMAIN_NAME][URL] Instagram @ rememberingmaggyflo…" at bounding box center [764, 284] width 773 height 90
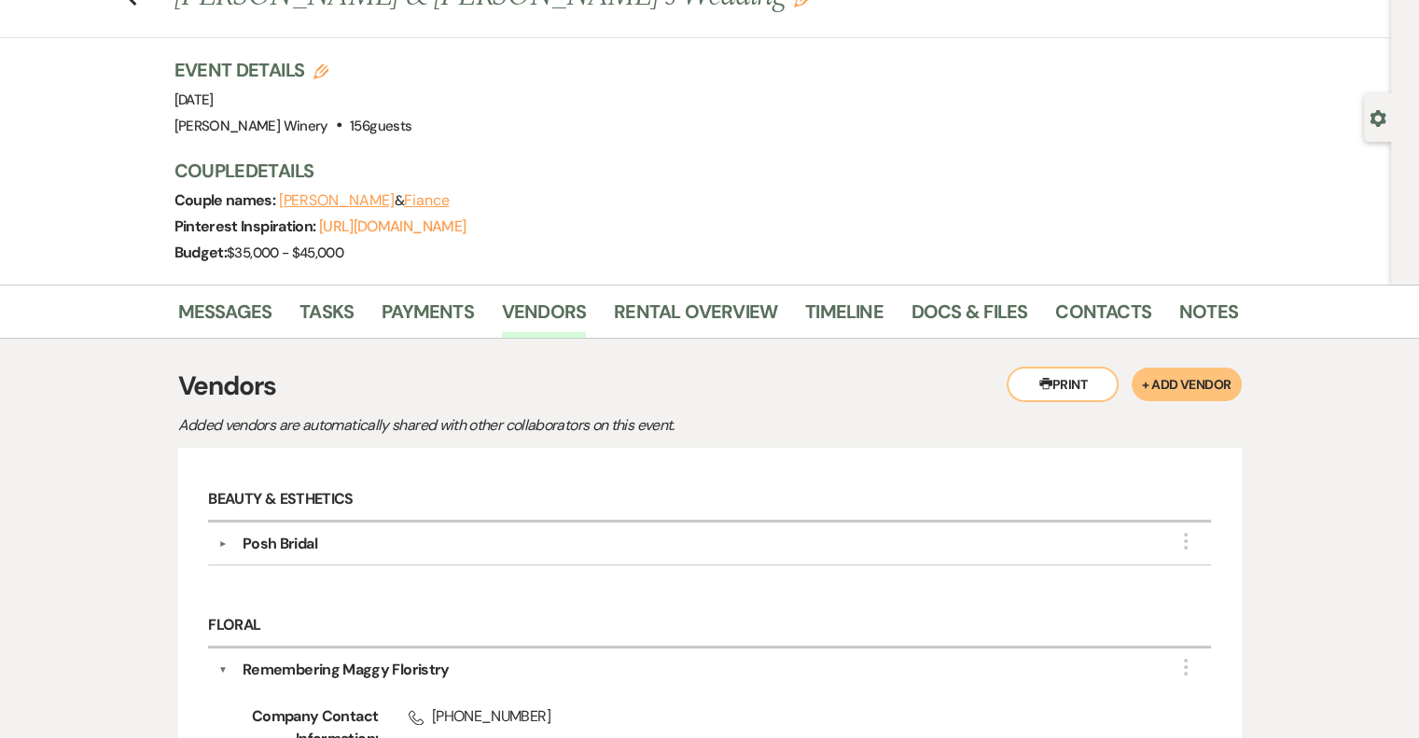
scroll to position [0, 0]
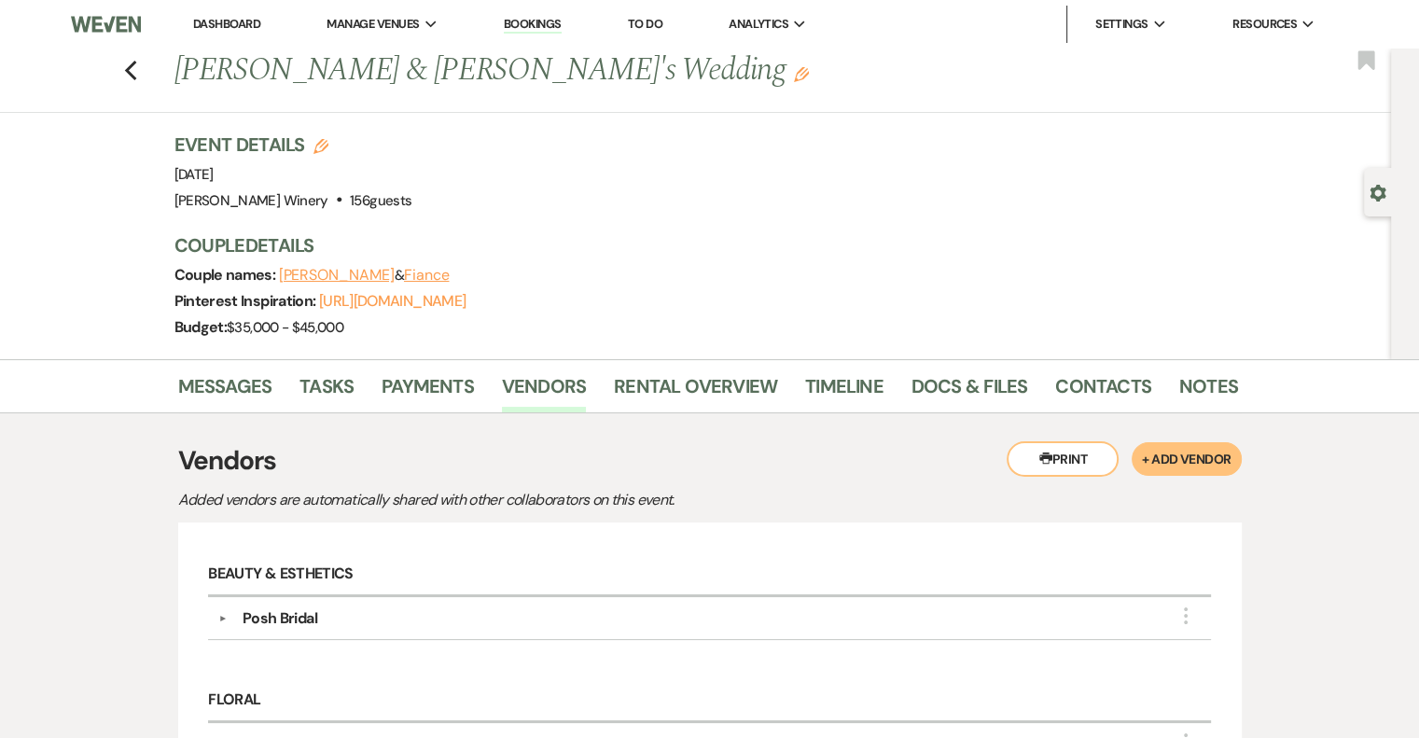
click at [231, 24] on link "Dashboard" at bounding box center [226, 24] width 67 height 16
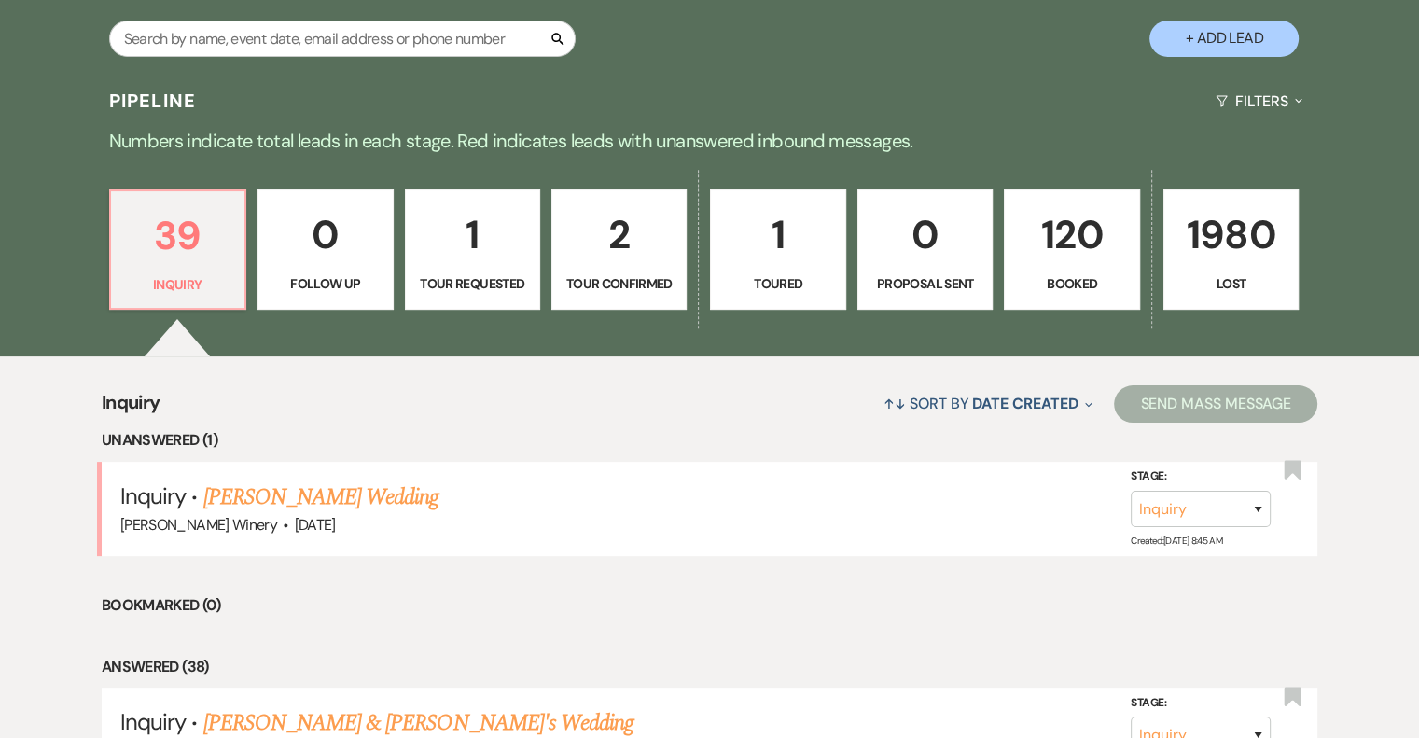
scroll to position [373, 0]
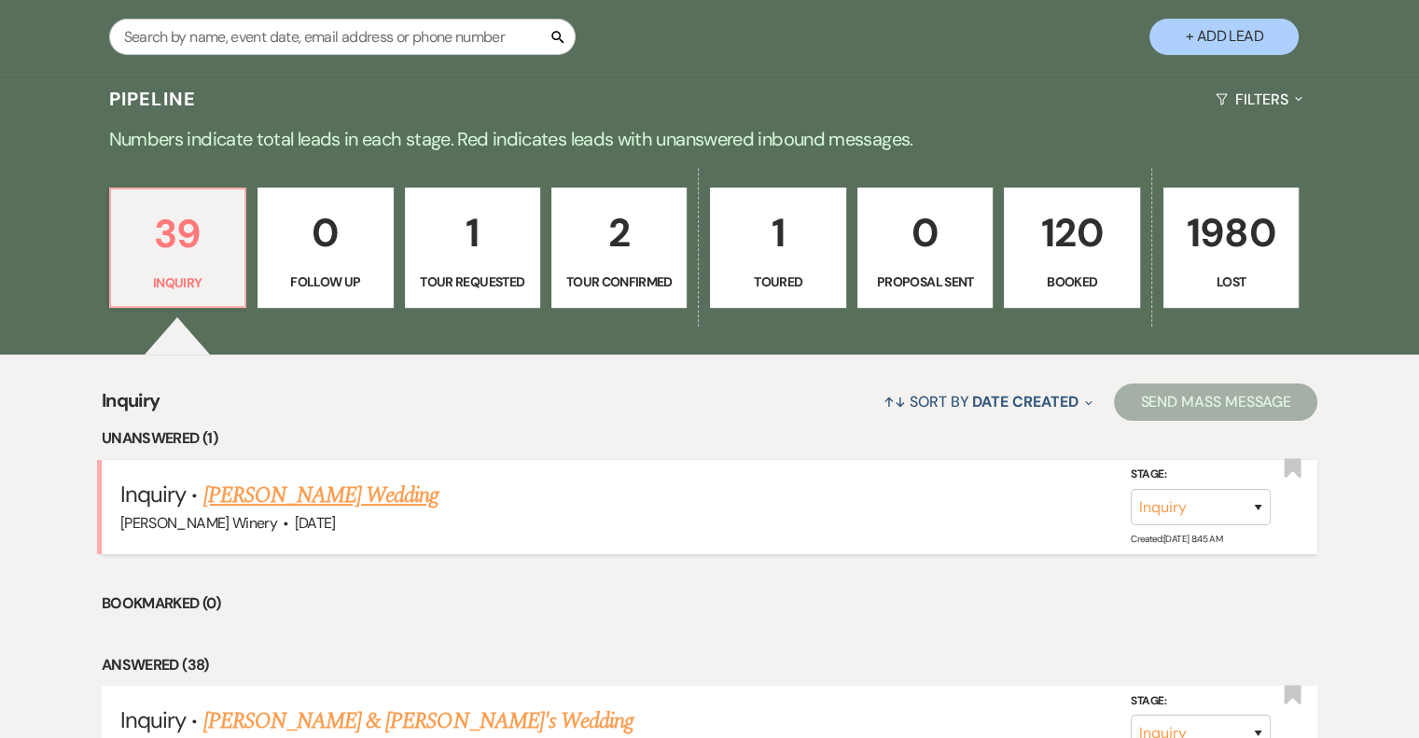
click at [292, 496] on link "[PERSON_NAME] Wedding" at bounding box center [321, 496] width 236 height 34
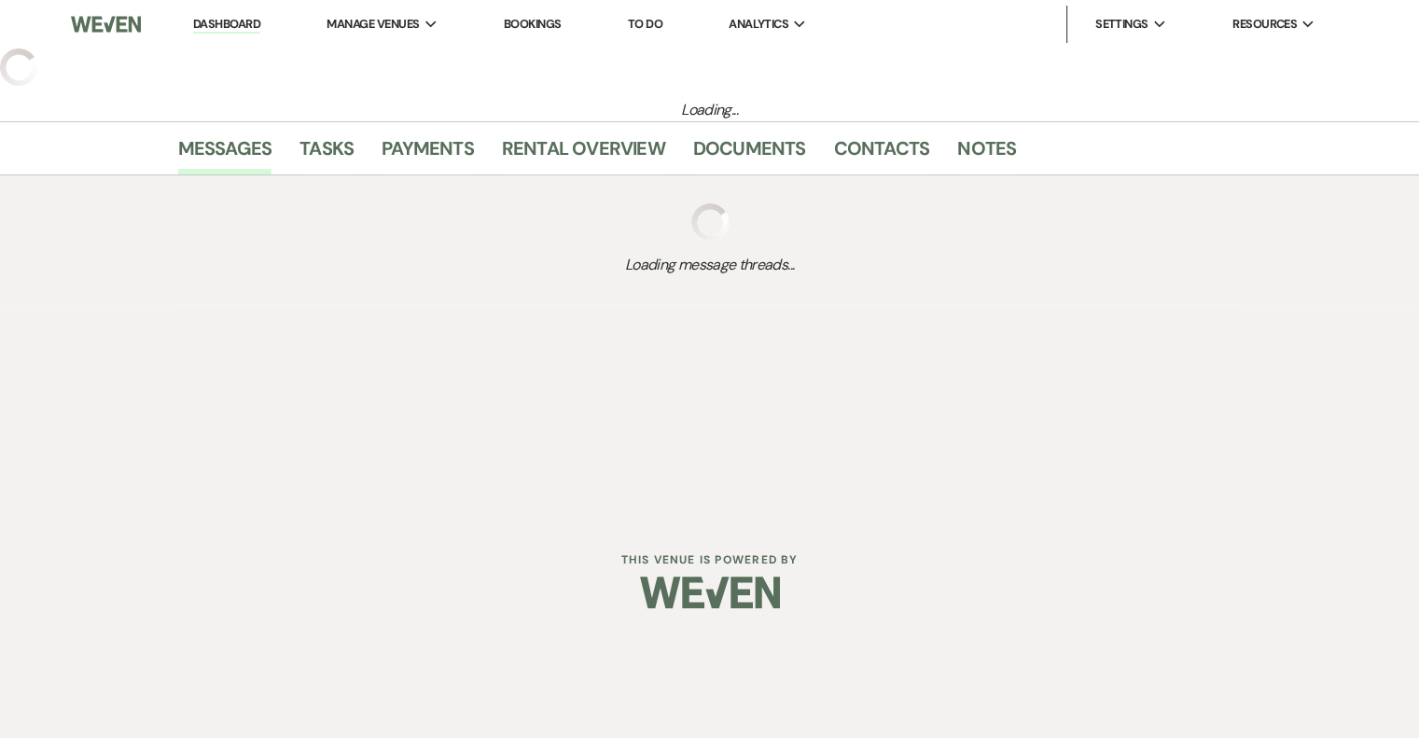
select select "5"
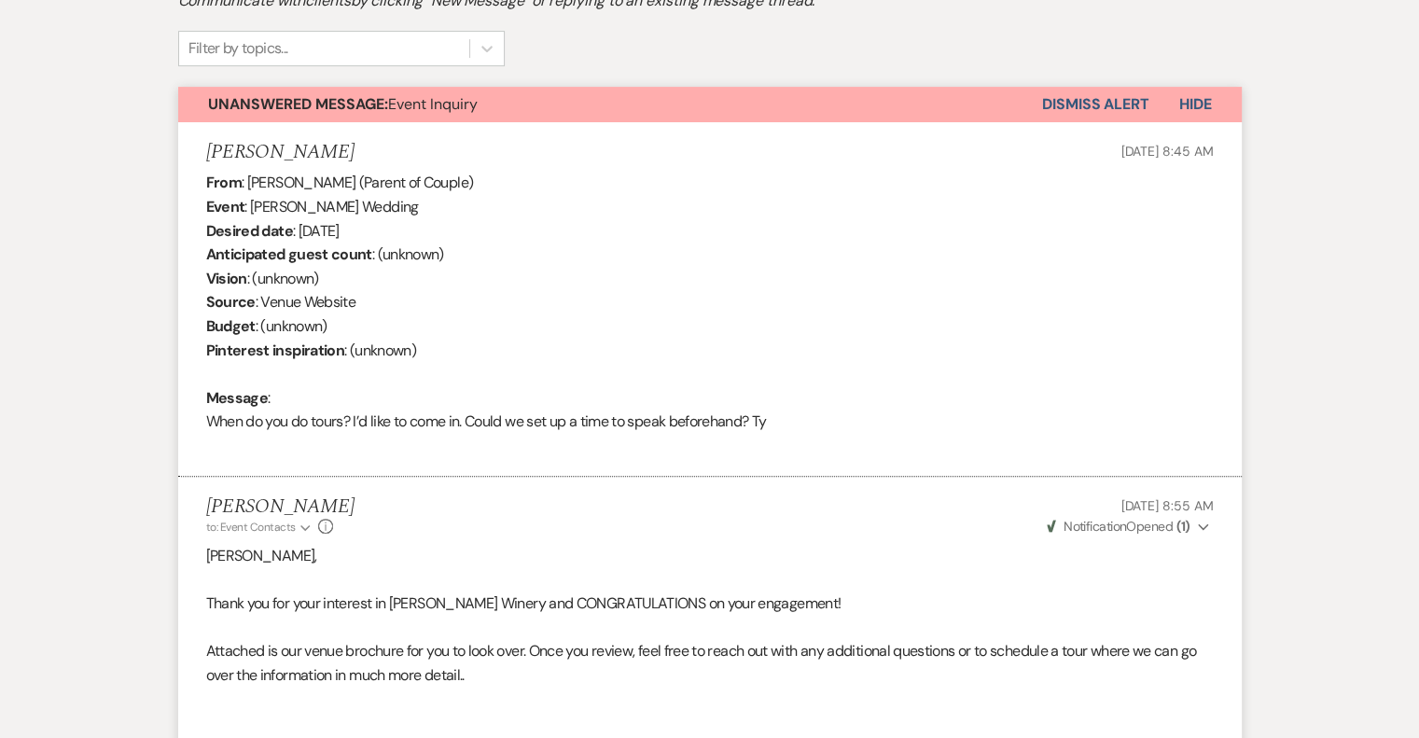
scroll to position [355, 0]
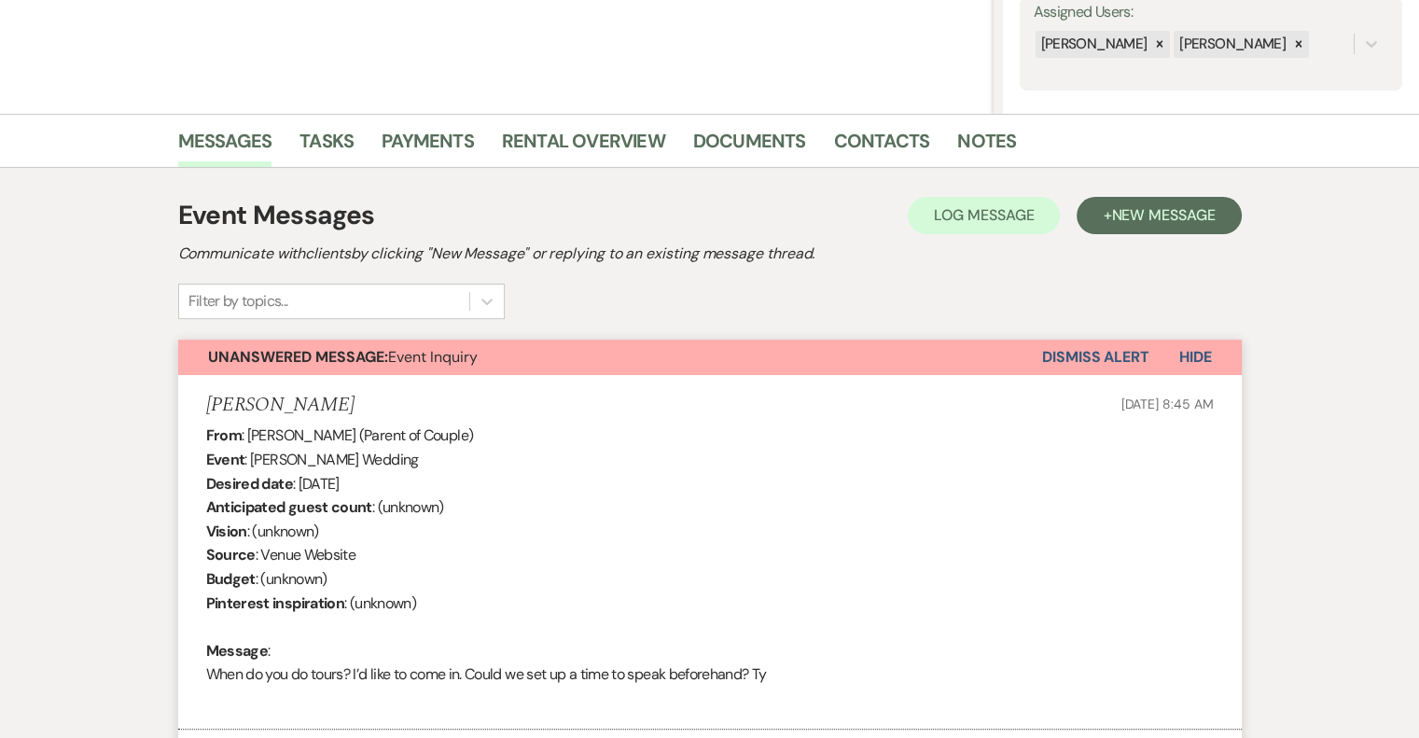
click at [67, 227] on div "Messages Tasks Payments Rental Overview Documents Contacts Notes Event Messages…" at bounding box center [709, 693] width 1419 height 1159
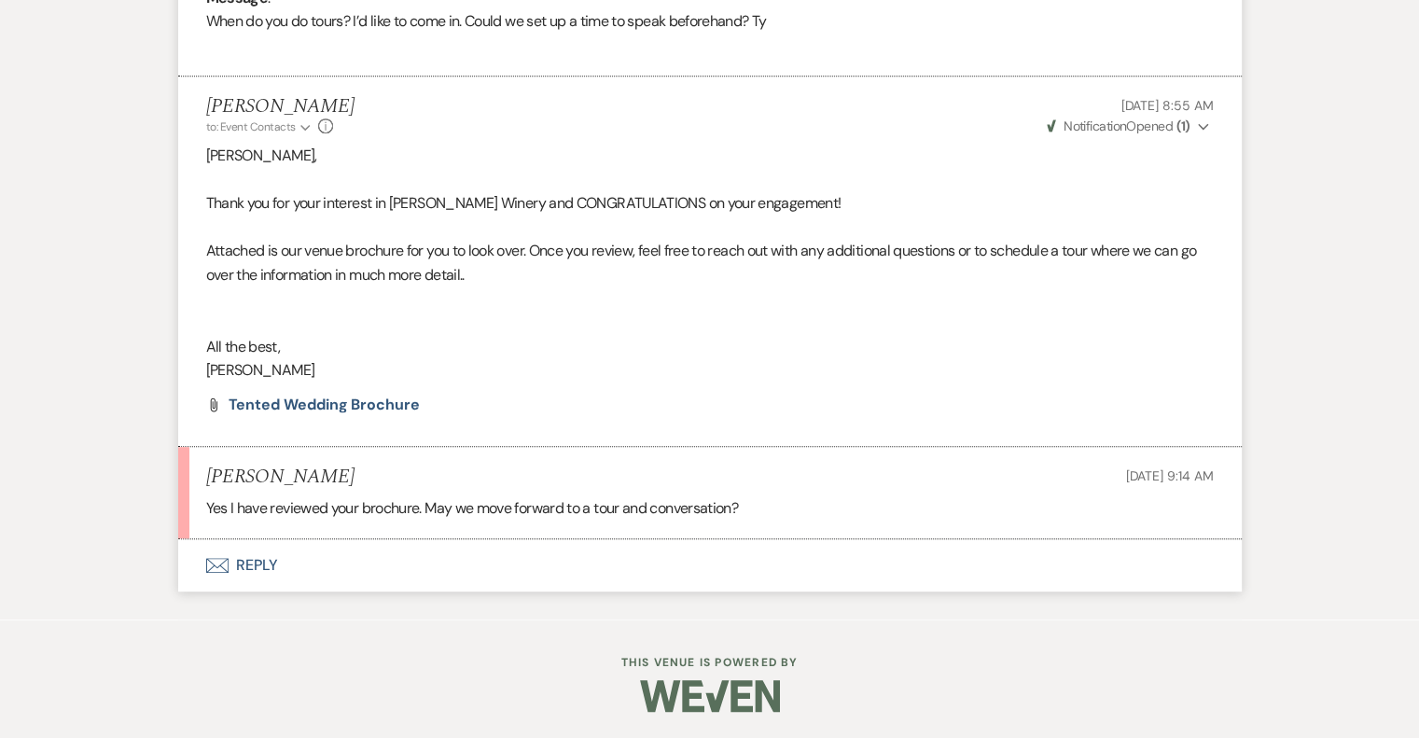
click at [258, 562] on button "Envelope Reply" at bounding box center [710, 565] width 1064 height 52
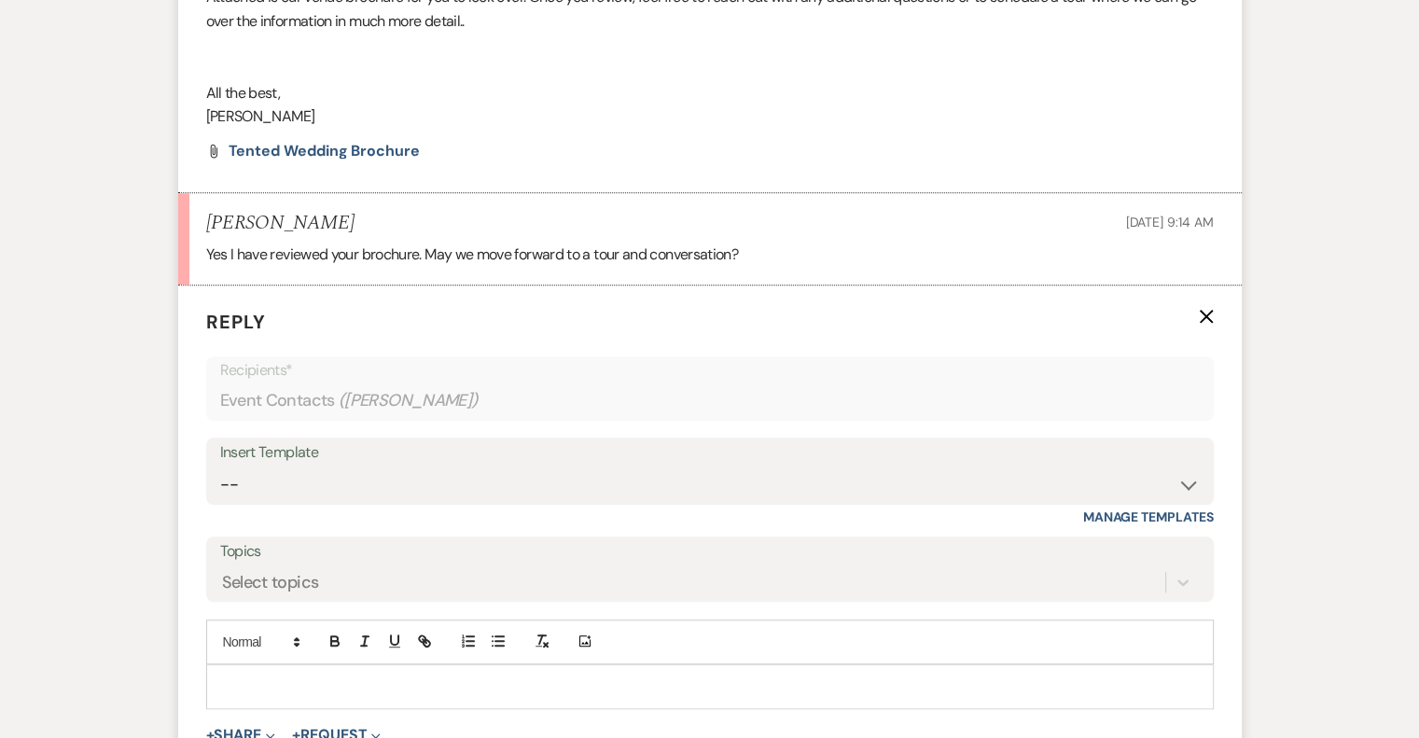
scroll to position [1364, 0]
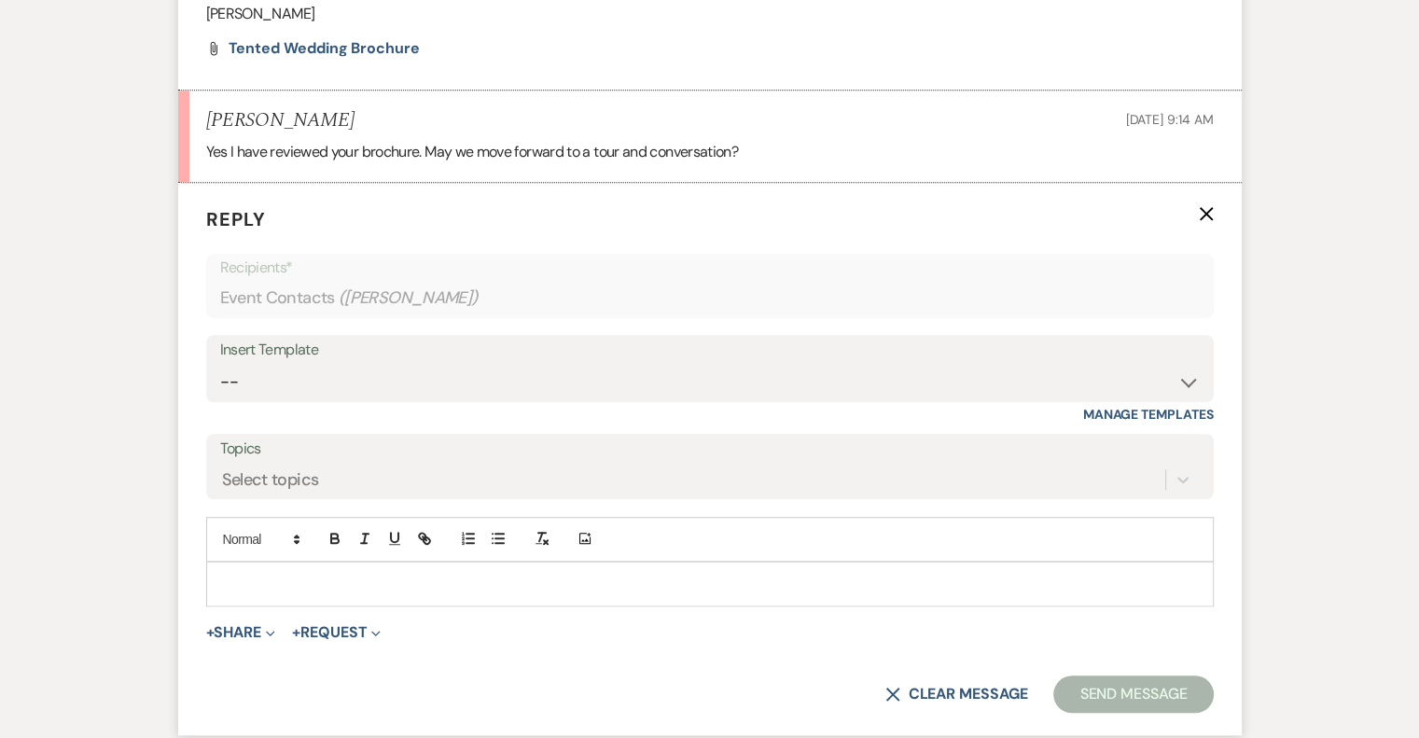
click at [256, 563] on div at bounding box center [710, 584] width 1006 height 43
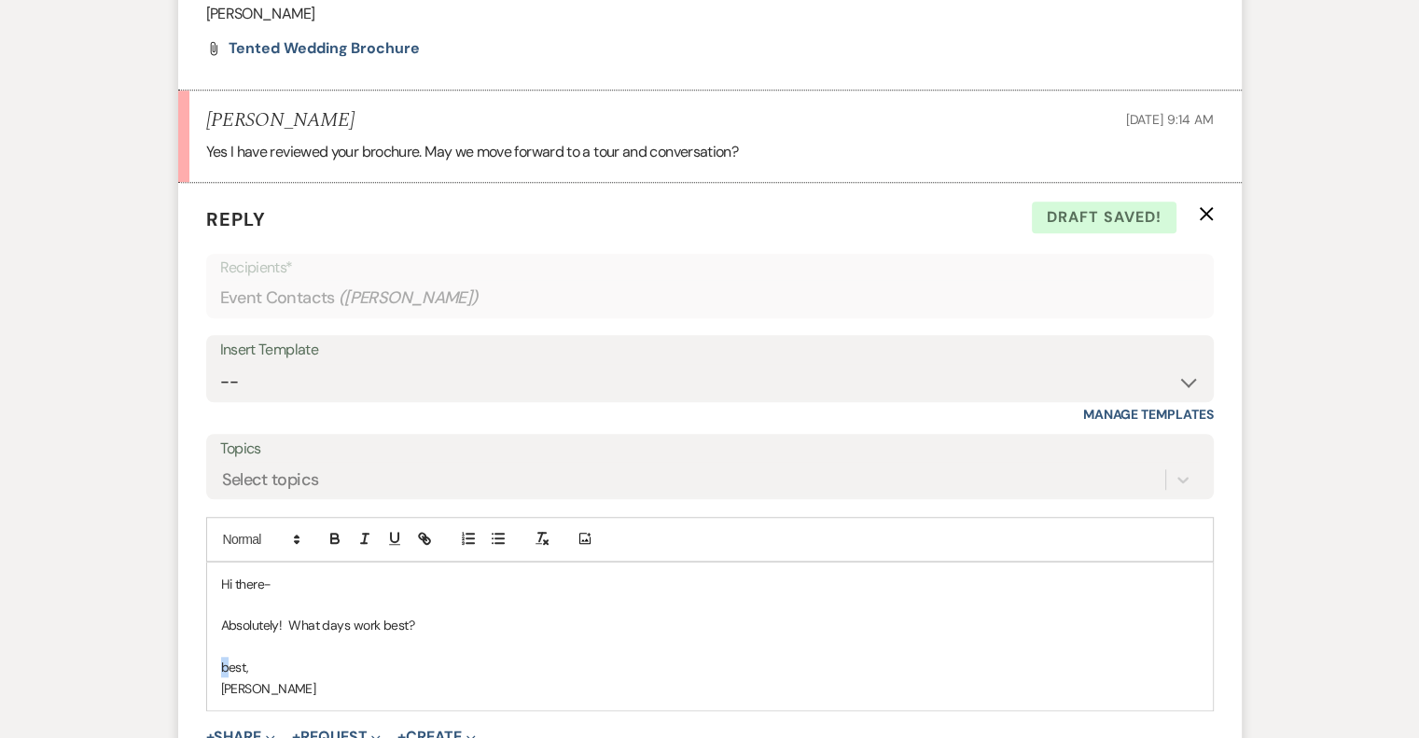
click at [222, 658] on p "best," at bounding box center [710, 667] width 978 height 21
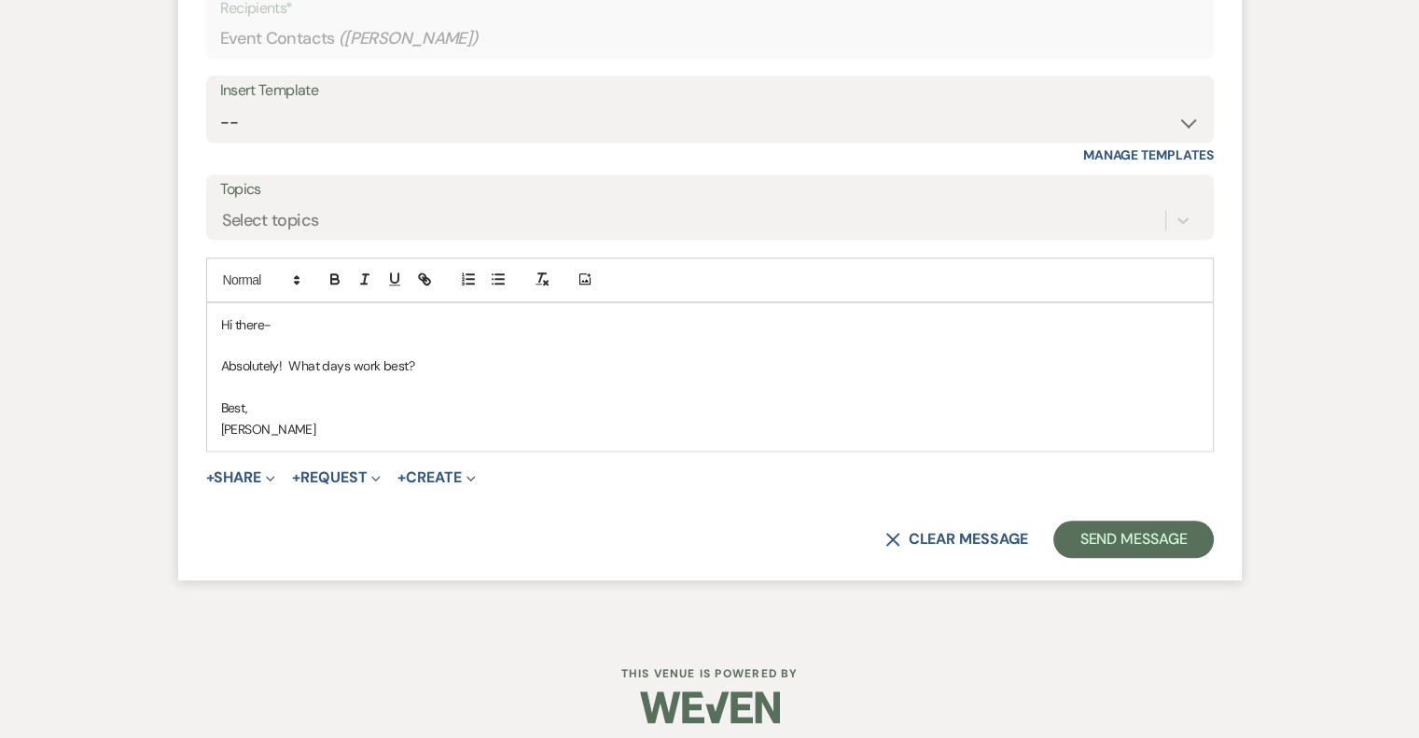
scroll to position [1633, 0]
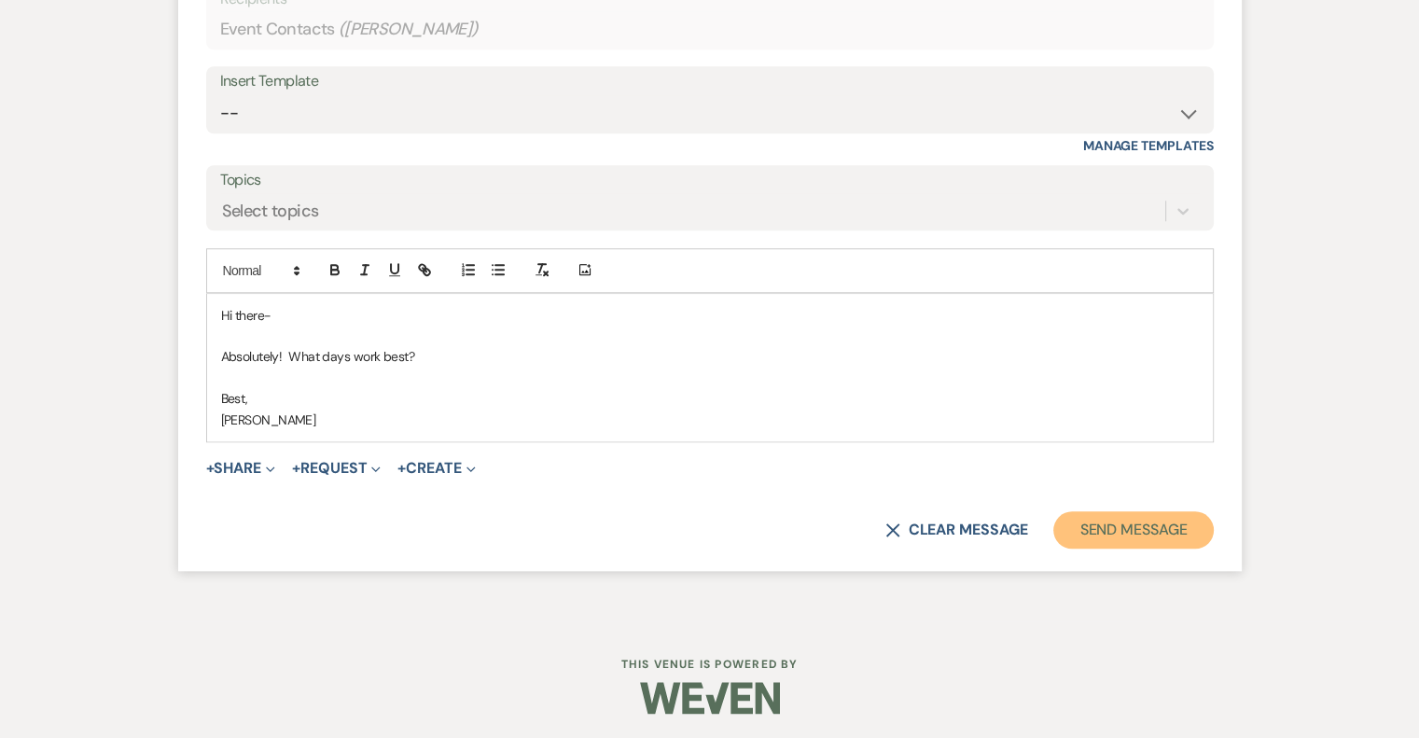
click at [1150, 532] on button "Send Message" at bounding box center [1133, 529] width 160 height 37
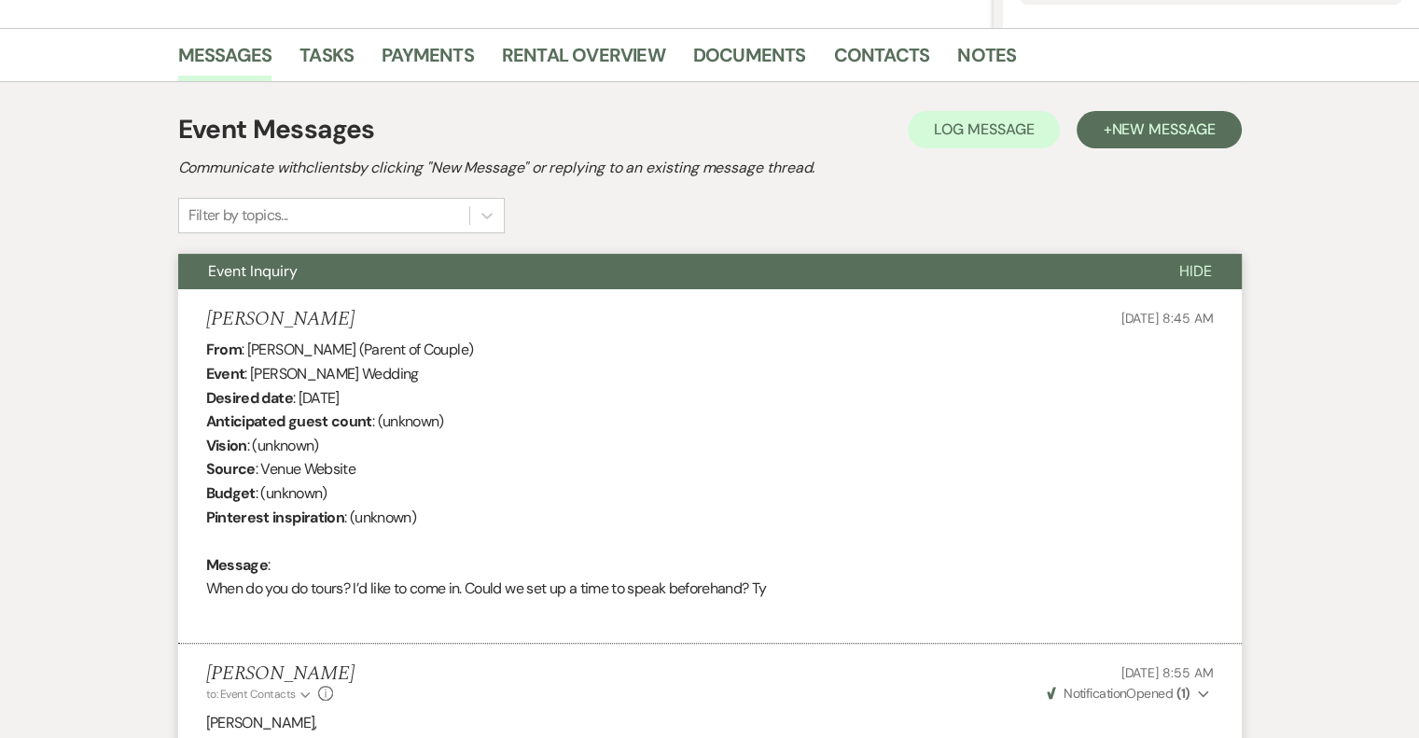
scroll to position [0, 0]
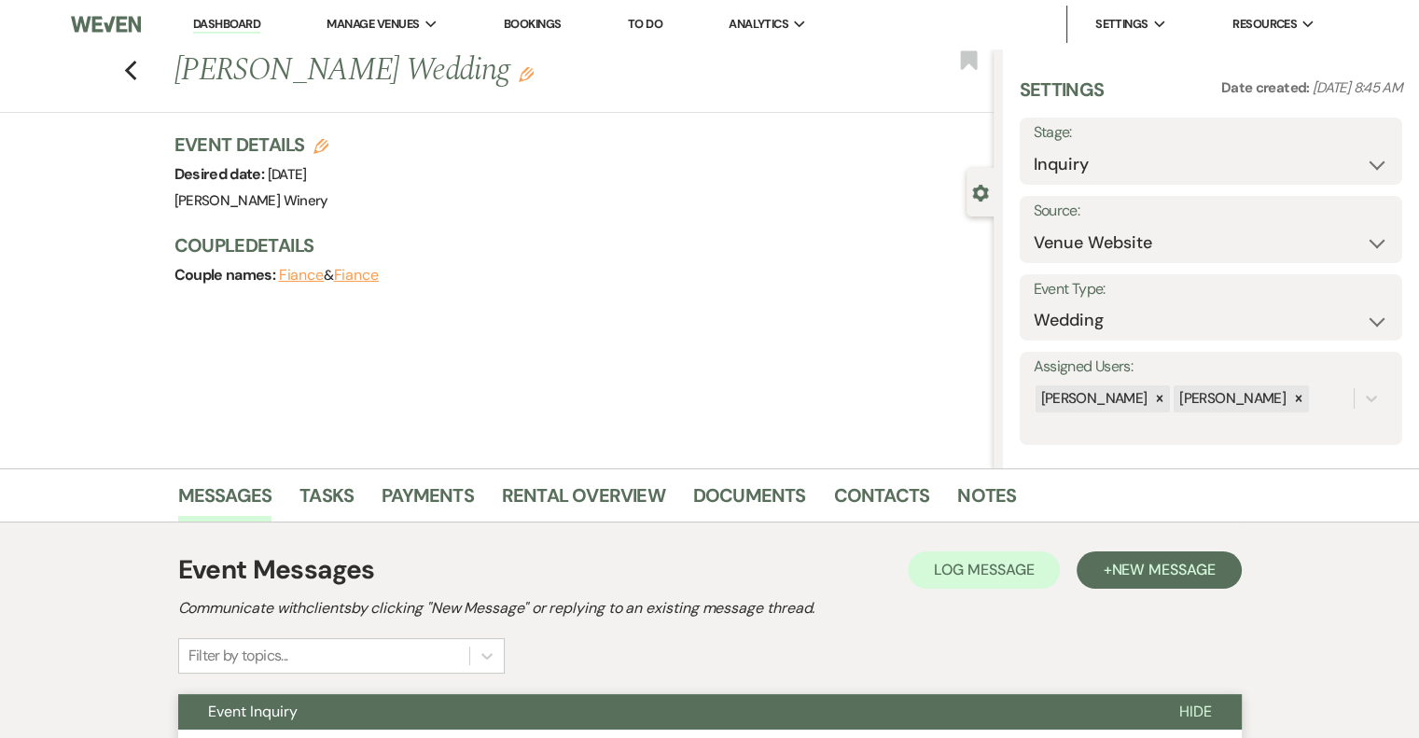
click at [231, 22] on link "Dashboard" at bounding box center [226, 25] width 67 height 18
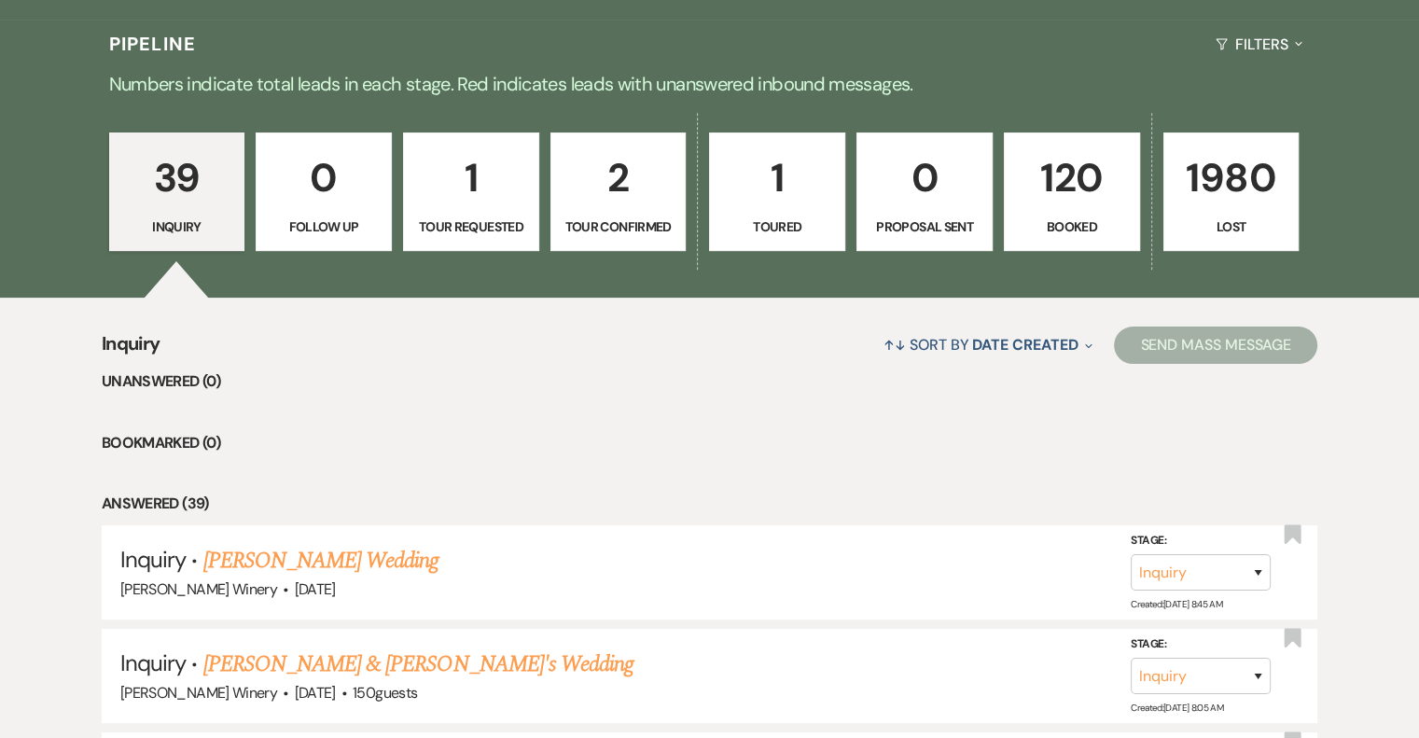
scroll to position [467, 0]
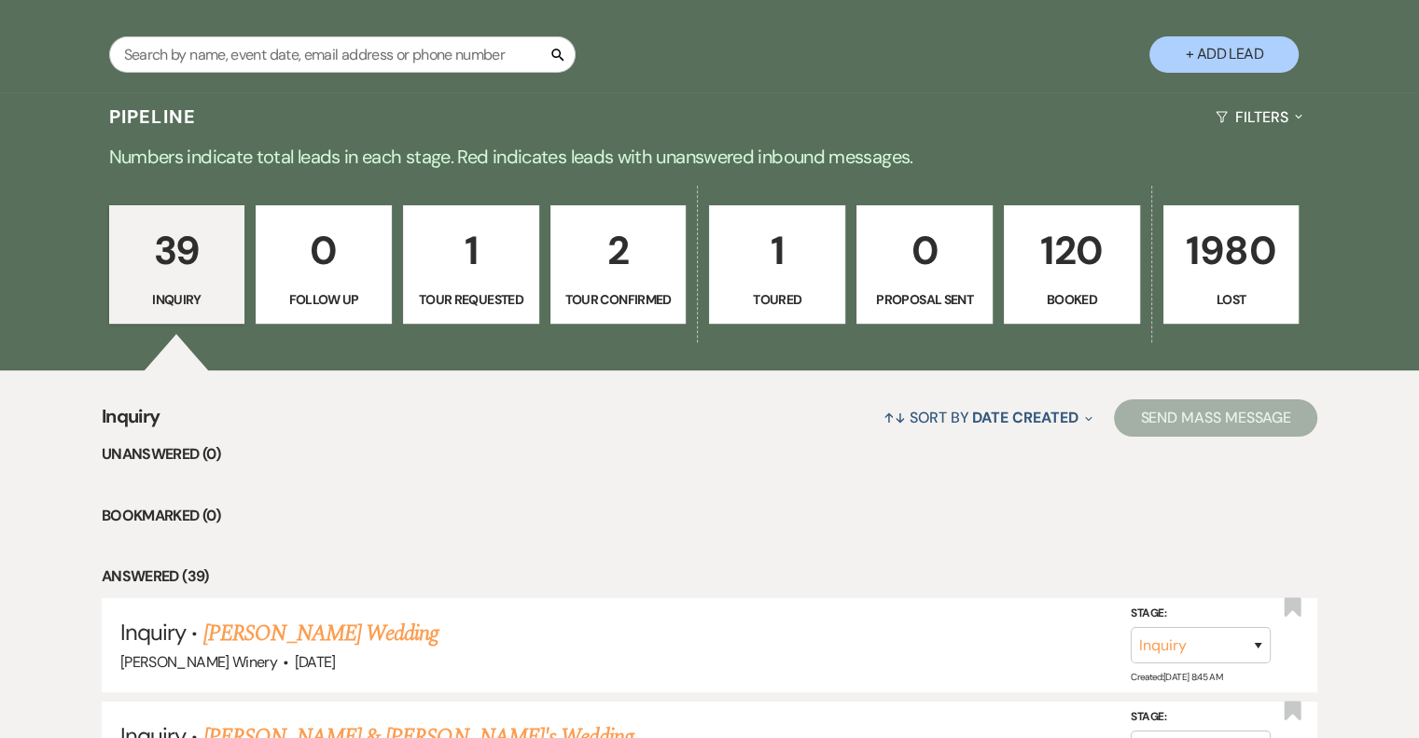
scroll to position [373, 0]
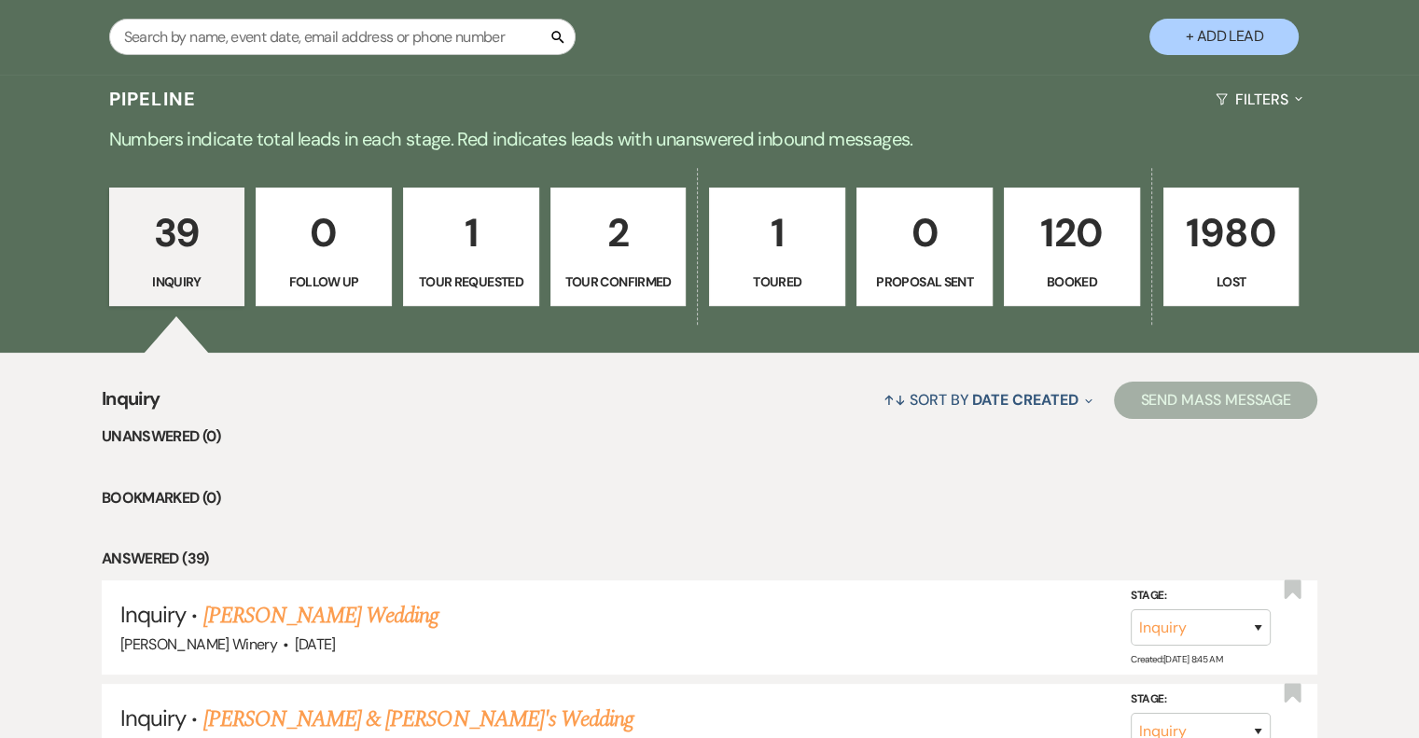
click at [1079, 280] on p "Booked" at bounding box center [1072, 282] width 112 height 21
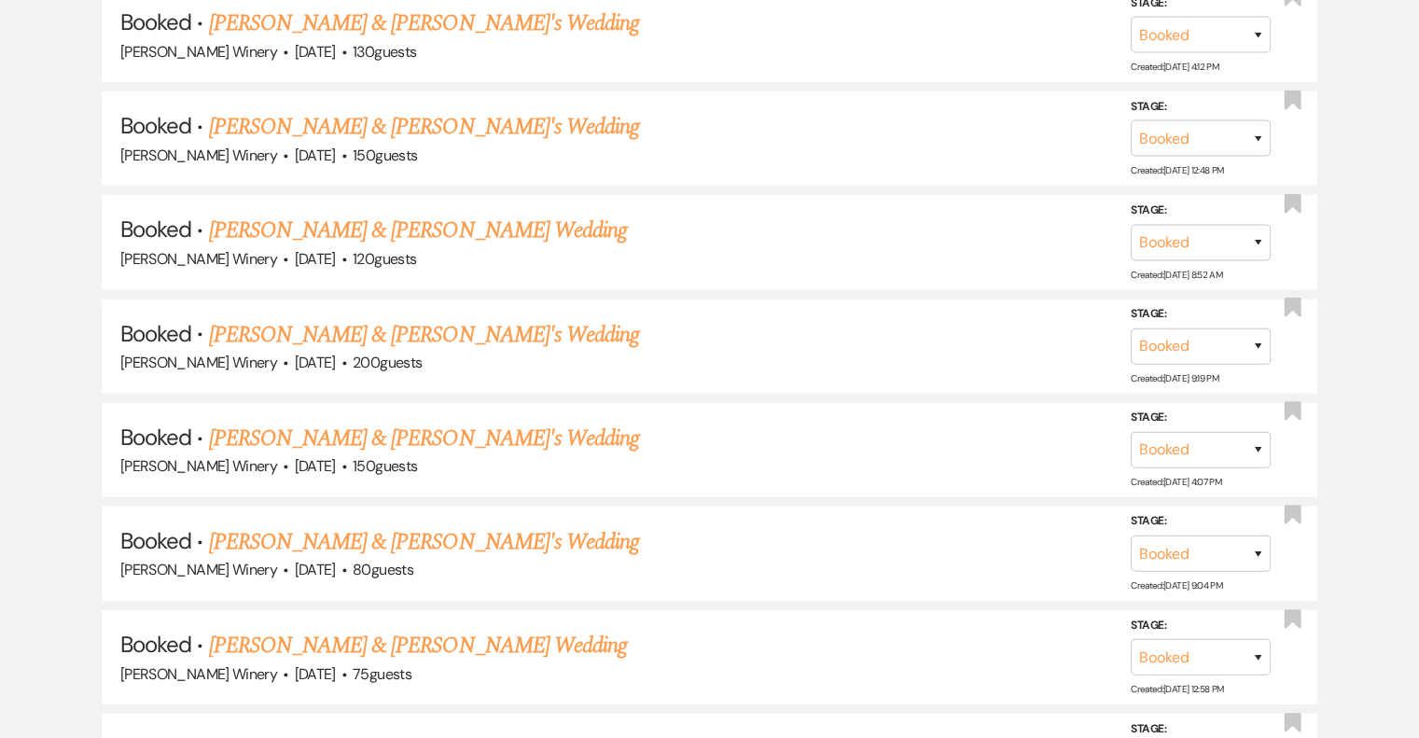
scroll to position [5915, 0]
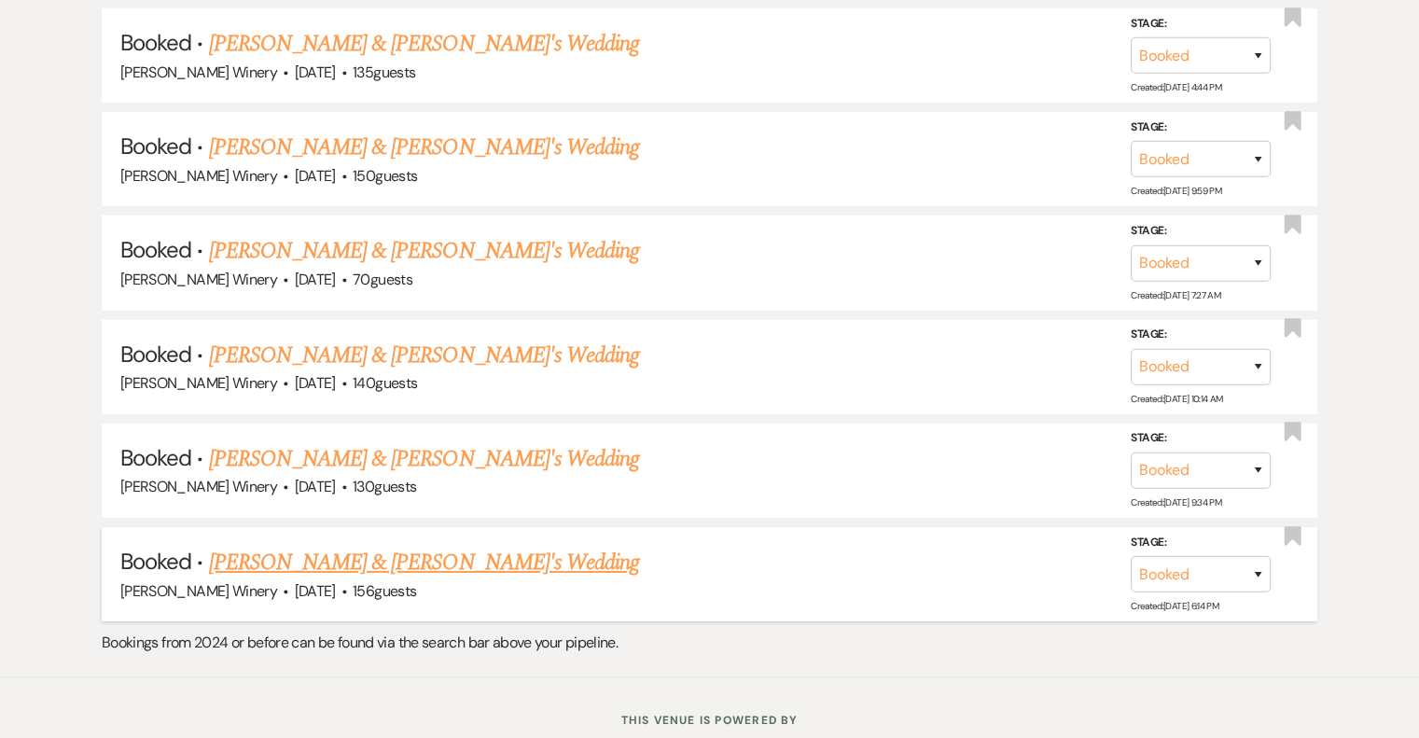
click at [333, 546] on link "[PERSON_NAME] & [PERSON_NAME]'s Wedding" at bounding box center [424, 563] width 431 height 34
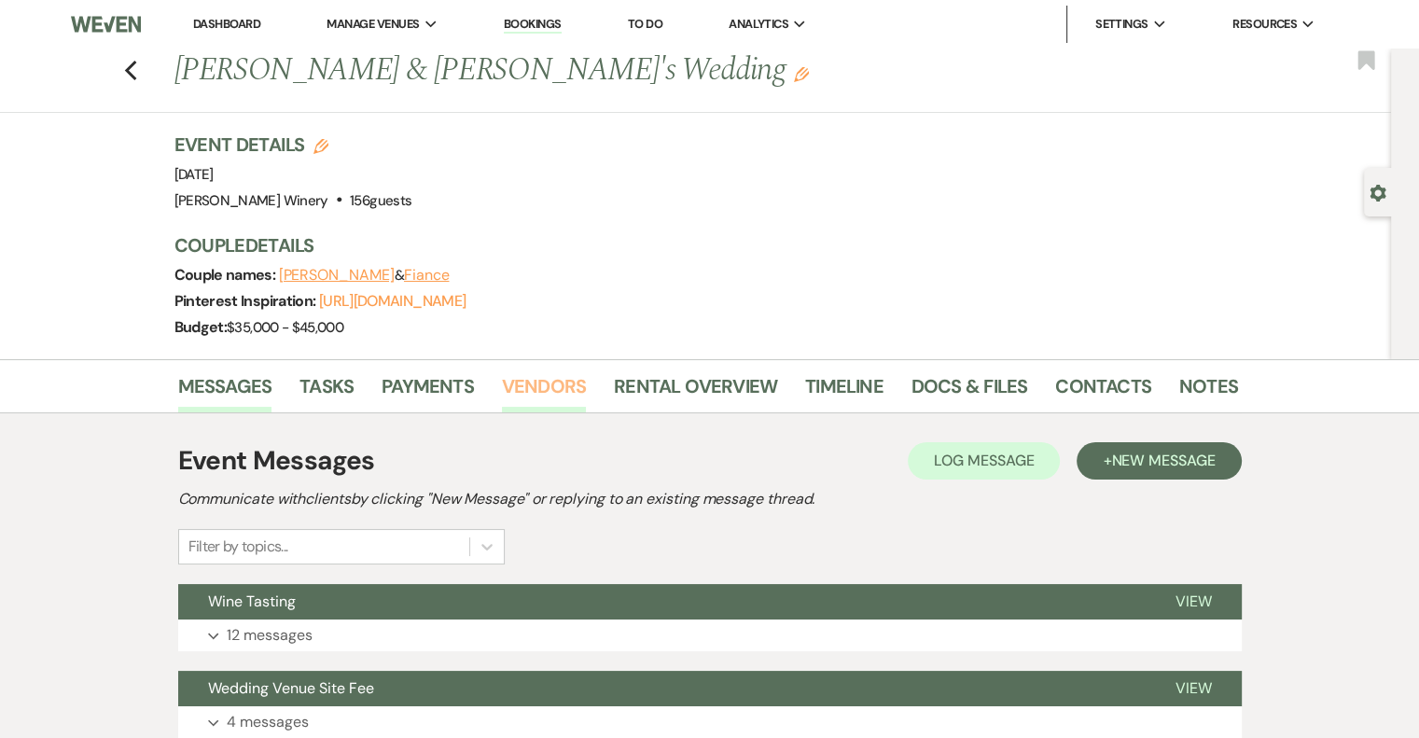
click at [557, 390] on link "Vendors" at bounding box center [544, 391] width 84 height 41
